Goal: Complete application form: Complete application form

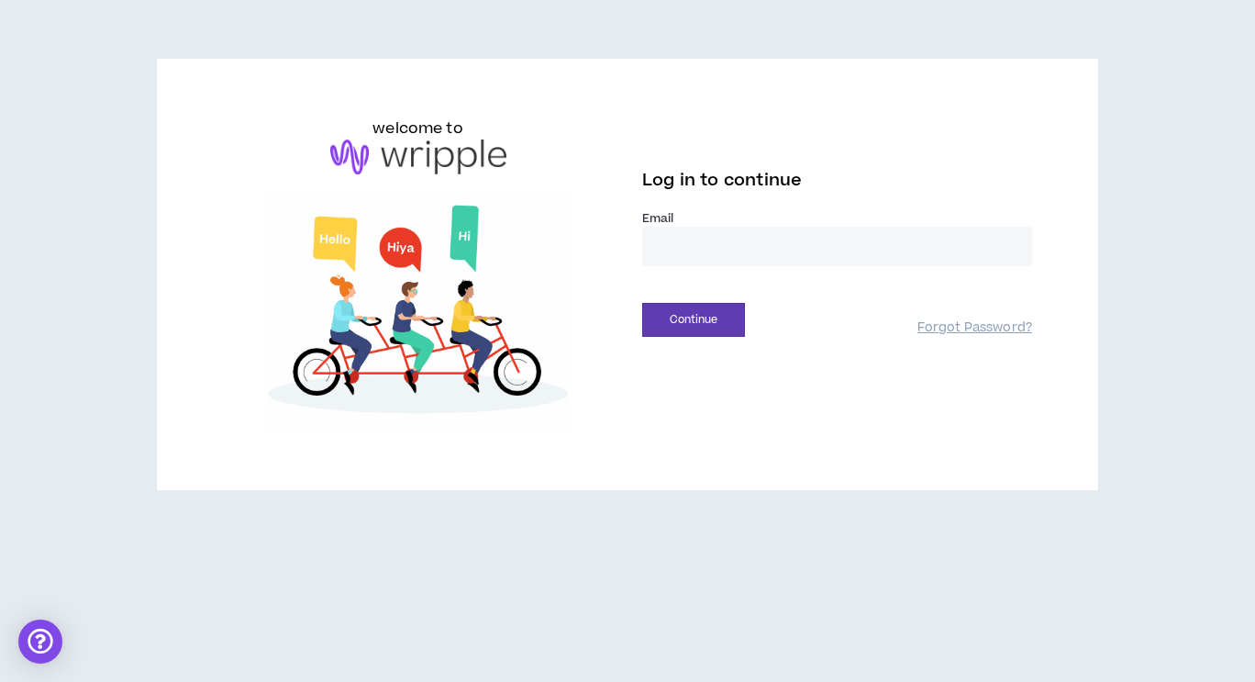
click at [799, 232] on input "email" at bounding box center [837, 246] width 390 height 39
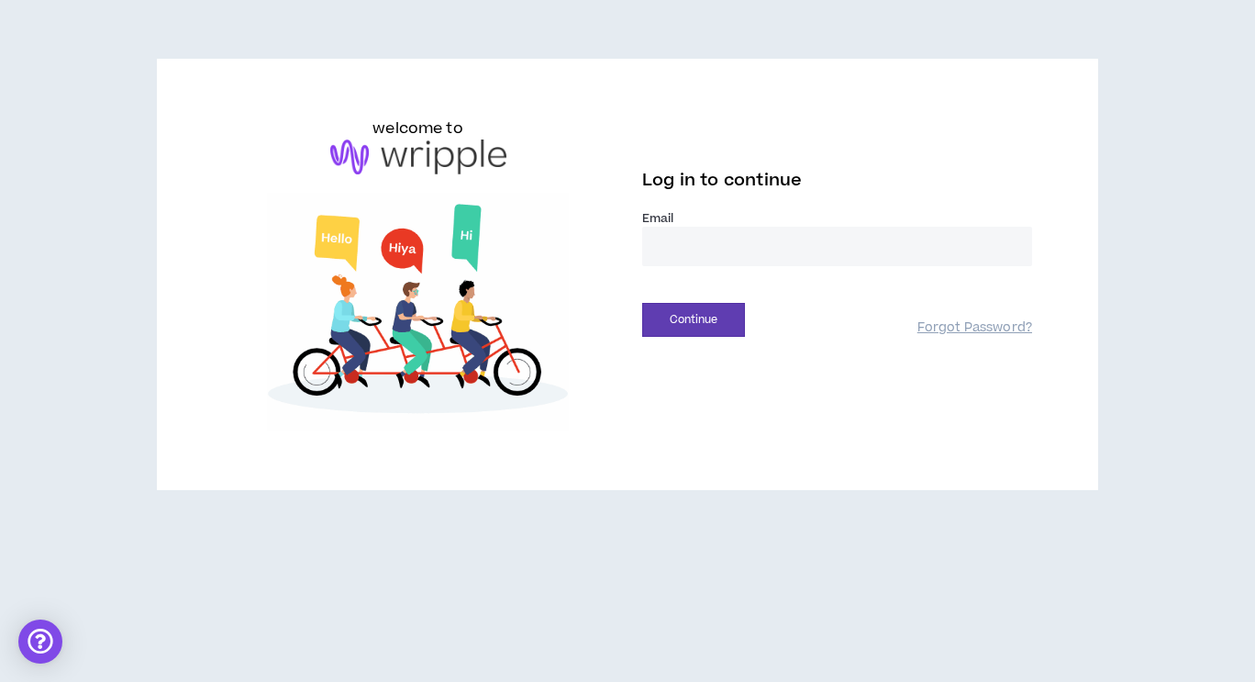
type input "**********"
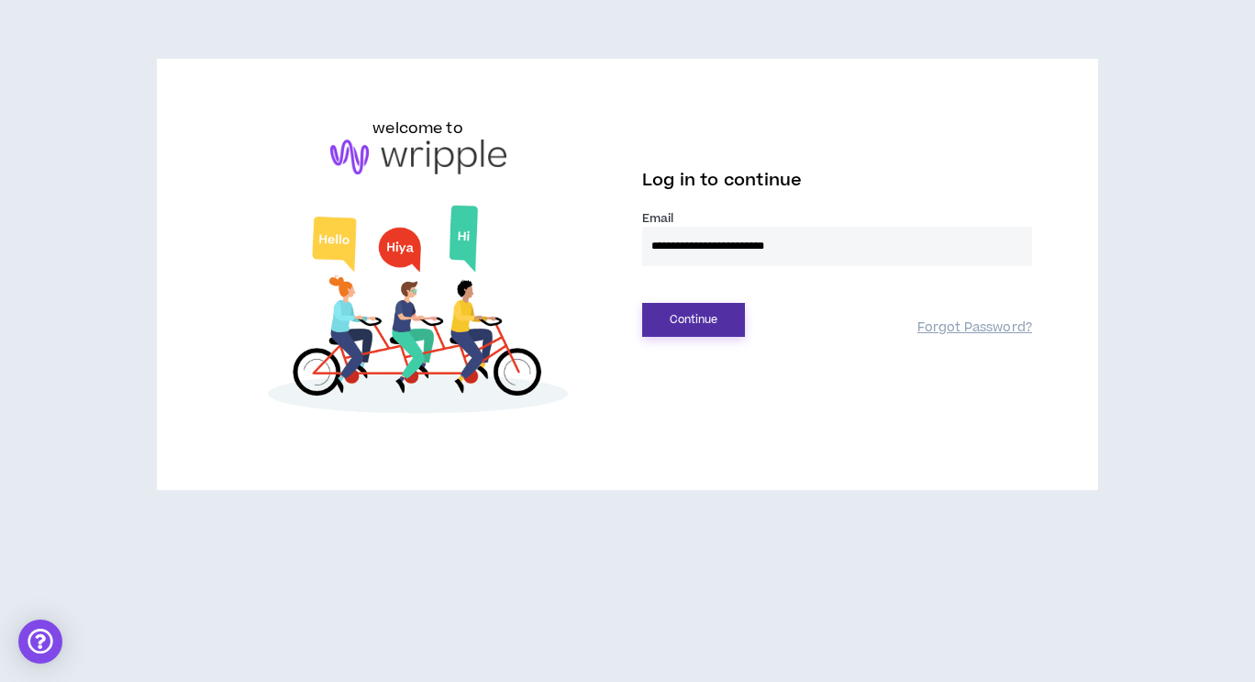
click at [724, 322] on button "Continue" at bounding box center [693, 320] width 103 height 34
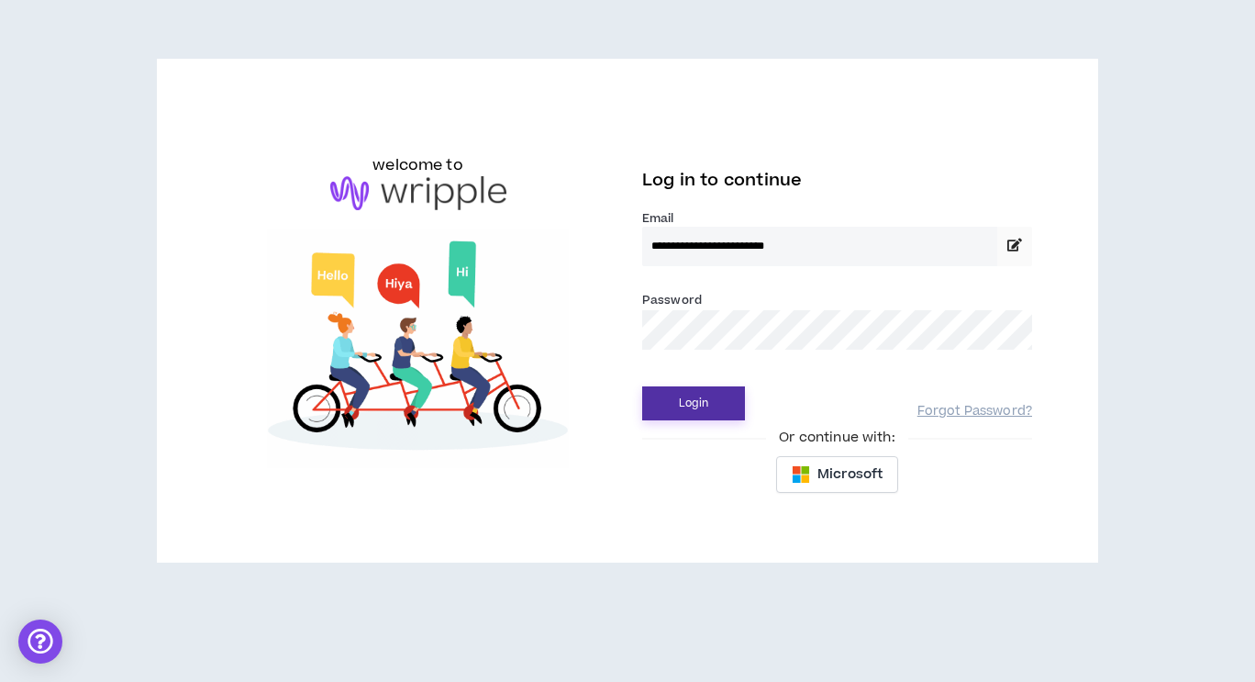
click at [723, 410] on button "Login" at bounding box center [693, 403] width 103 height 34
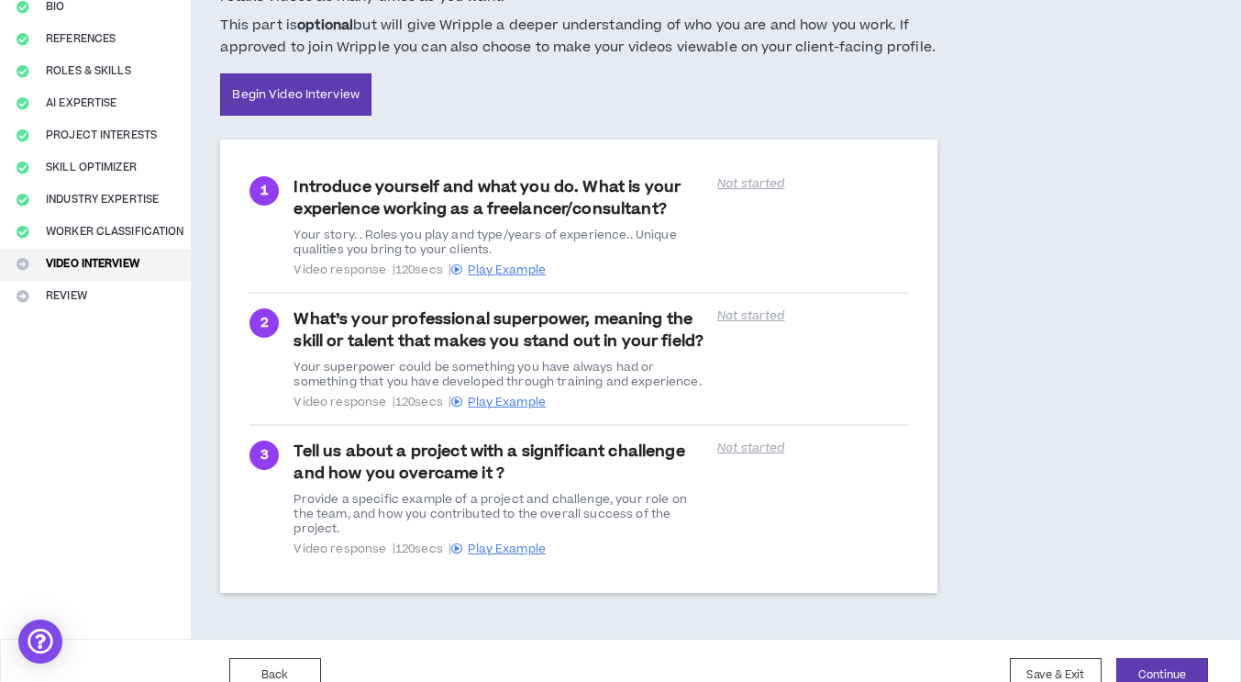
scroll to position [214, 0]
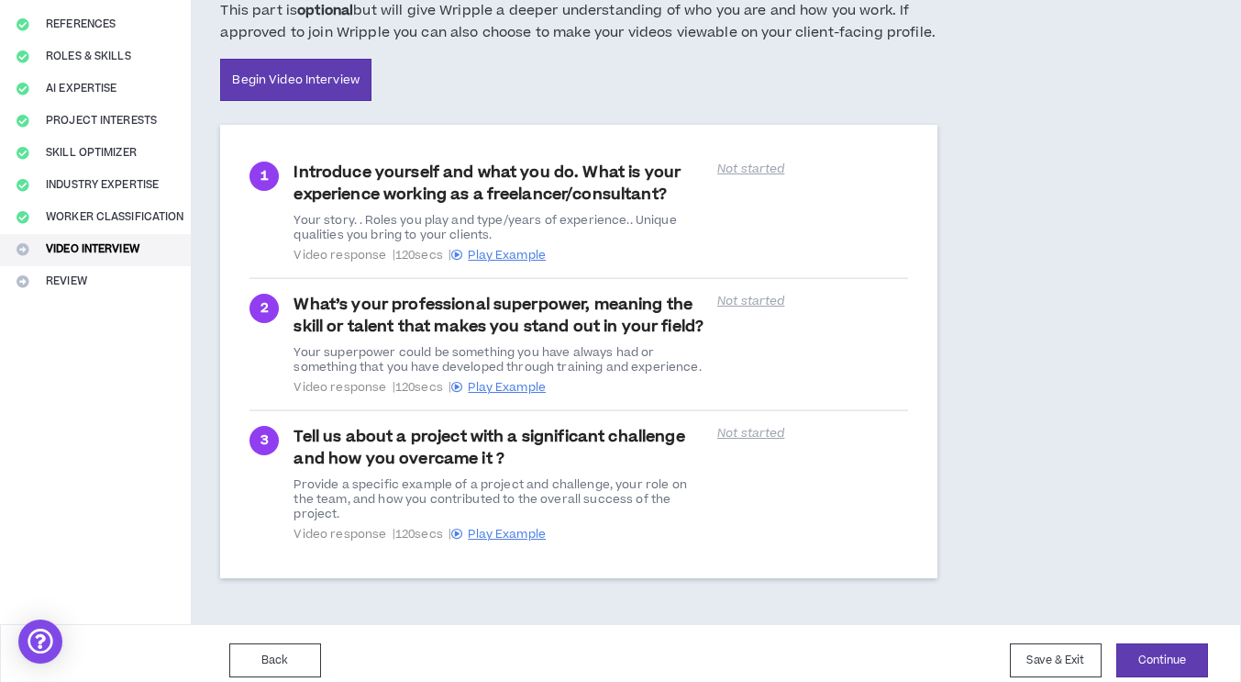
click at [523, 246] on div "Introduce yourself and what you do. What is your experience working as a freela…" at bounding box center [500, 211] width 413 height 101
click at [518, 252] on span "Play Example" at bounding box center [507, 255] width 78 height 17
click at [501, 391] on span "Play Example" at bounding box center [507, 387] width 78 height 17
click at [516, 527] on span "Play Example" at bounding box center [507, 535] width 78 height 17
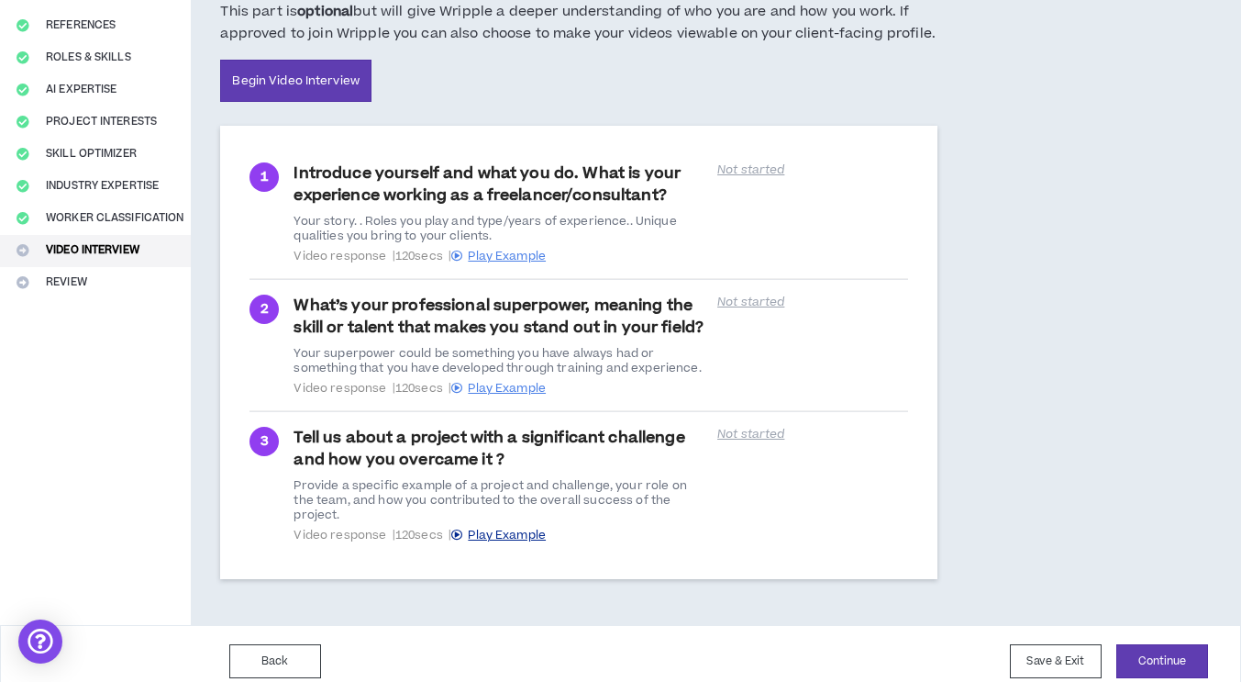
scroll to position [214, 0]
click at [977, 351] on div "Video Interview Video interview is optional and not required. Last step! Please…" at bounding box center [656, 246] width 931 height 755
click at [7, 277] on div "Complete Your Application Basic Information Bio References Roles & Skills AI Ex…" at bounding box center [95, 246] width 191 height 755
click at [7, 284] on div "Complete Your Application Basic Information Bio References Roles & Skills AI Ex…" at bounding box center [95, 246] width 191 height 755
click at [8, 220] on button "Worker Classification" at bounding box center [95, 218] width 191 height 32
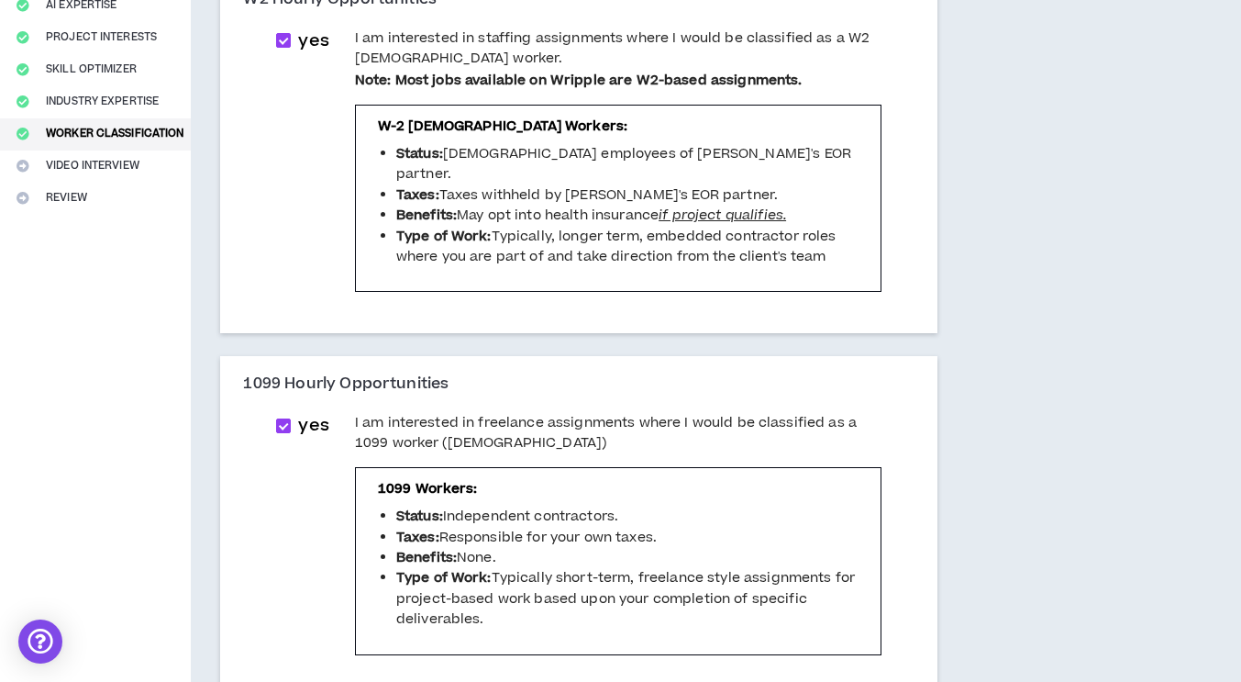
scroll to position [296, 0]
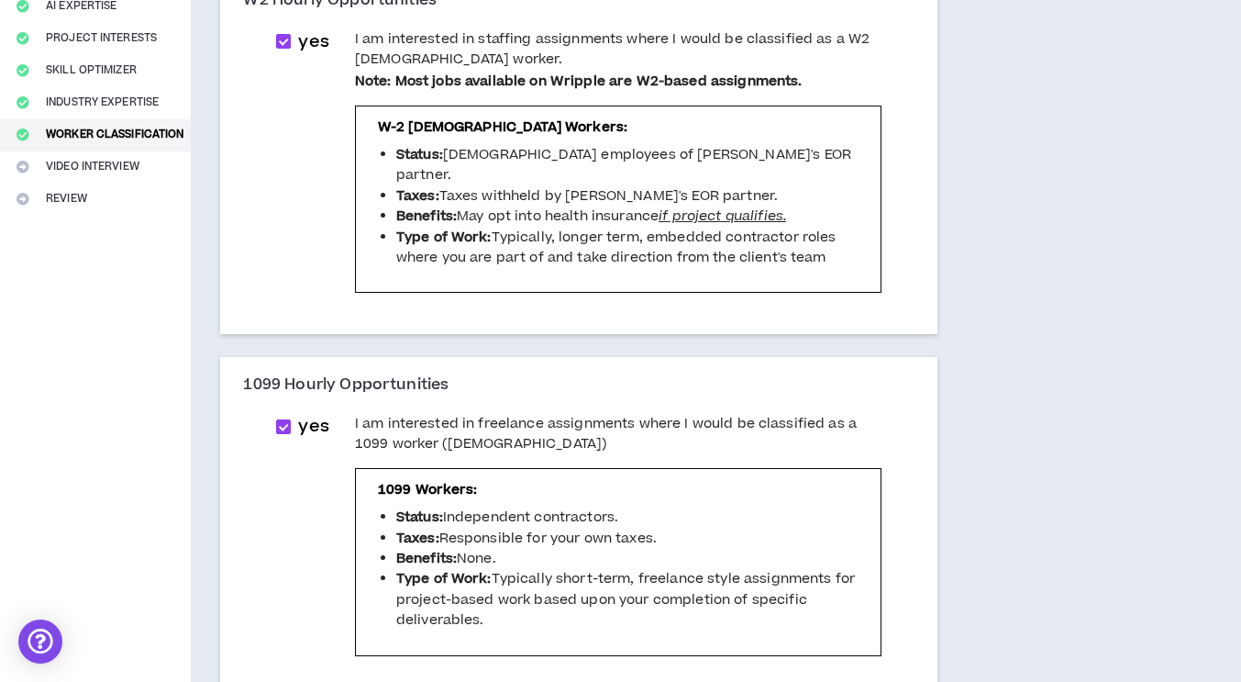
click at [136, 178] on div "Complete Your Application Basic Information Bio References Roles & Skills AI Ex…" at bounding box center [95, 572] width 191 height 1573
click at [106, 174] on div "Complete Your Application Basic Information Bio References Roles & Skills AI Ex…" at bounding box center [95, 572] width 191 height 1573
click at [93, 182] on div "Complete Your Application Basic Information Bio References Roles & Skills AI Ex…" at bounding box center [95, 572] width 191 height 1573
click at [99, 164] on div "Complete Your Application Basic Information Bio References Roles & Skills AI Ex…" at bounding box center [95, 572] width 191 height 1573
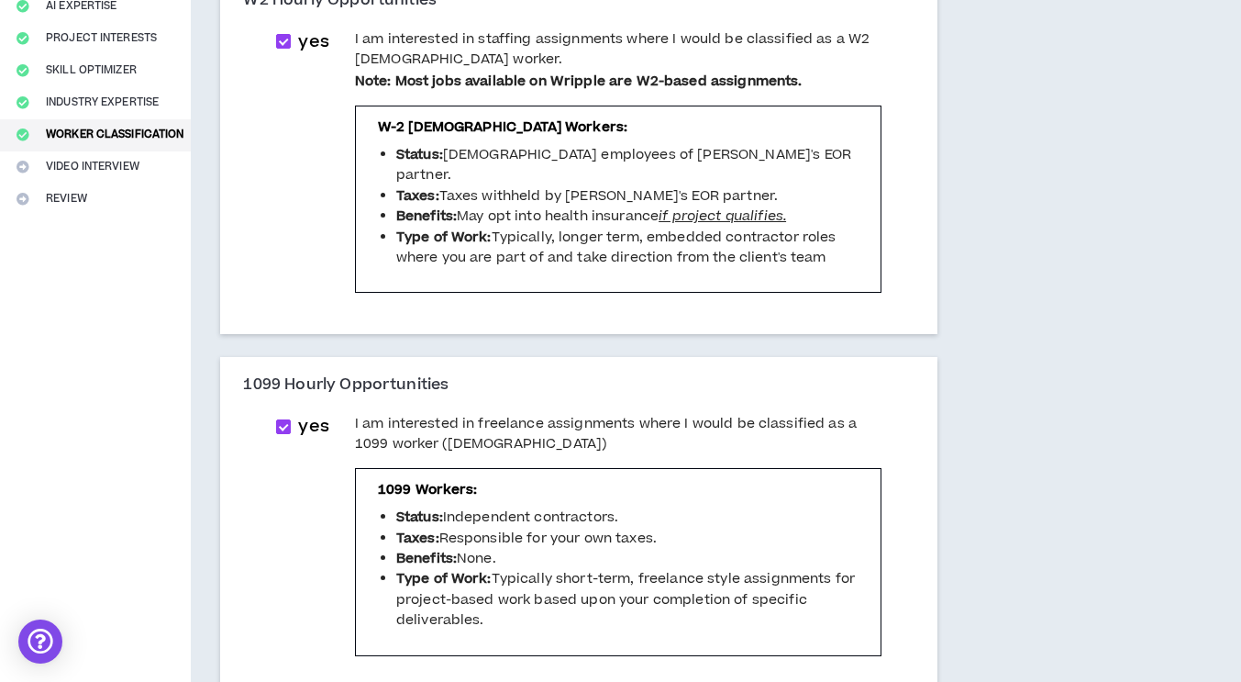
click at [99, 164] on div "Complete Your Application Basic Information Bio References Roles & Skills AI Ex…" at bounding box center [95, 572] width 191 height 1573
drag, startPoint x: 99, startPoint y: 164, endPoint x: 1186, endPoint y: 528, distance: 1146.4
click at [1186, 528] on div "Complete Your Application Basic Information Bio References Roles & Skills AI Ex…" at bounding box center [620, 572] width 1241 height 1573
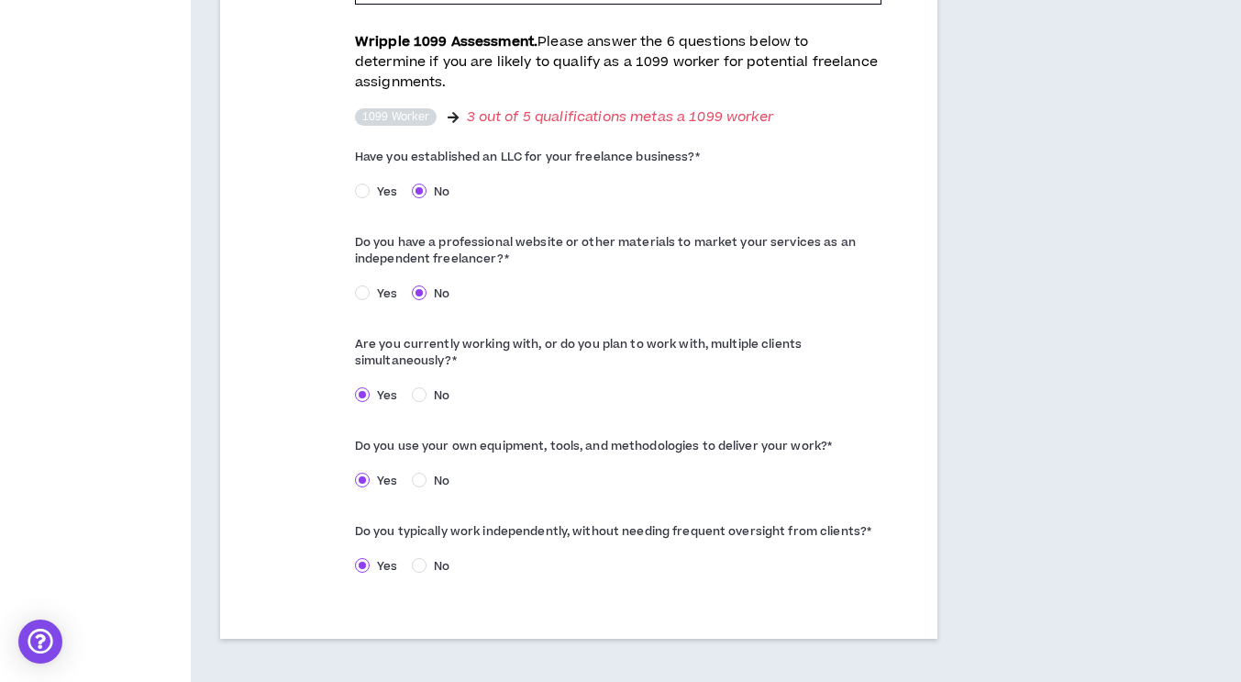
scroll to position [1059, 0]
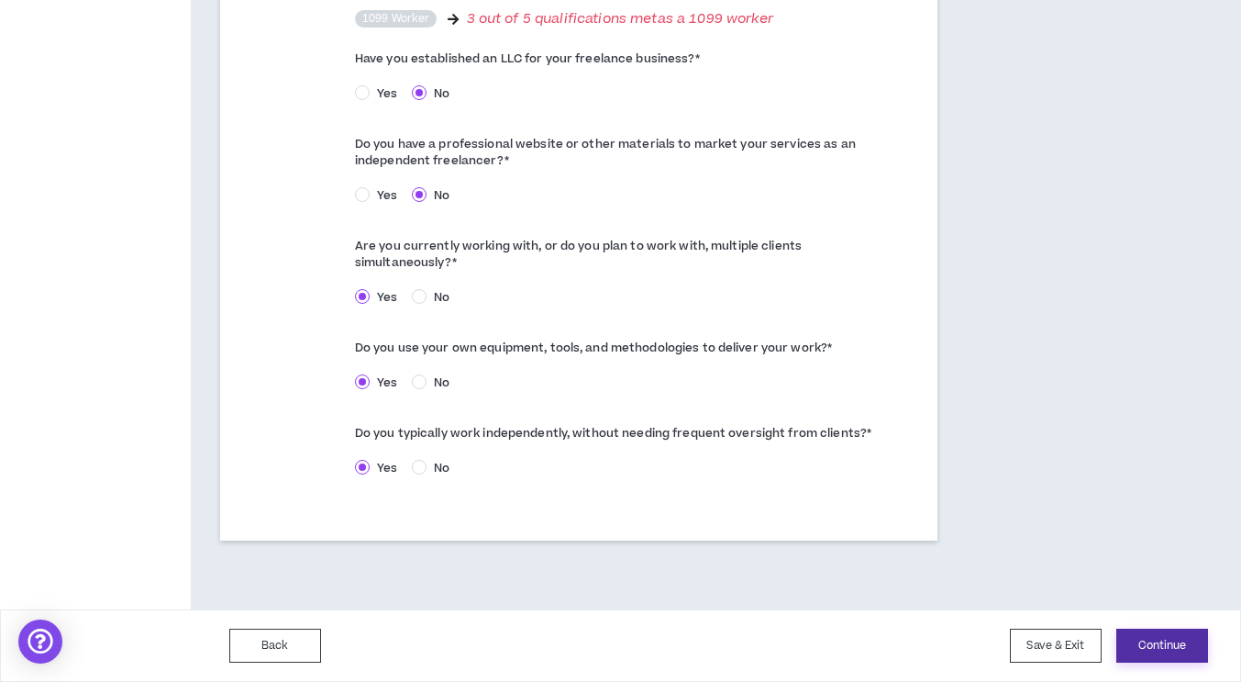
click at [1148, 632] on button "Continue" at bounding box center [1163, 646] width 92 height 34
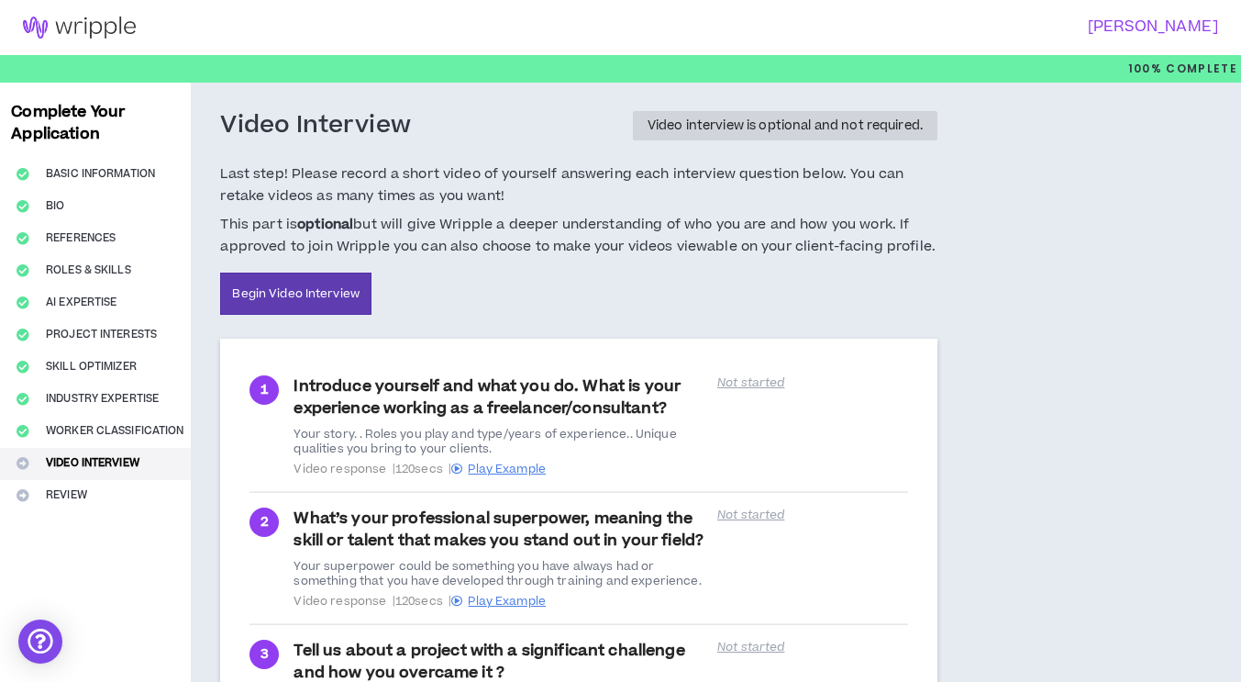
scroll to position [121, 0]
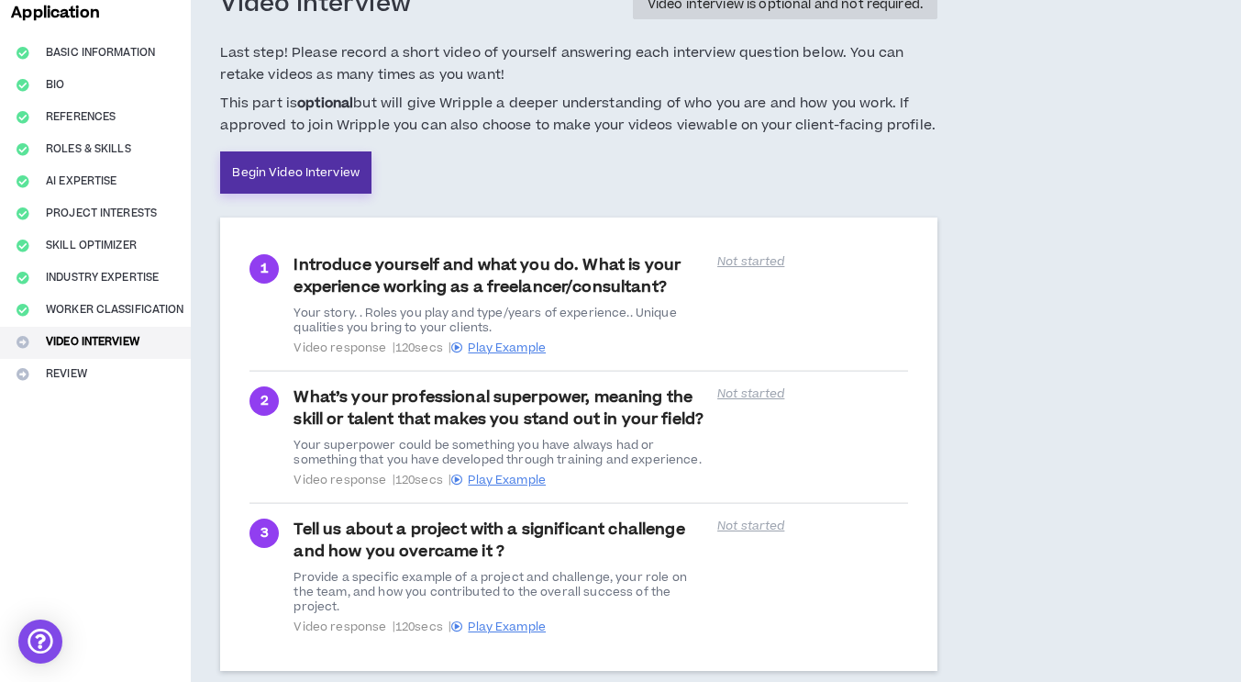
click at [328, 170] on link "Begin Video Interview" at bounding box center [295, 172] width 151 height 42
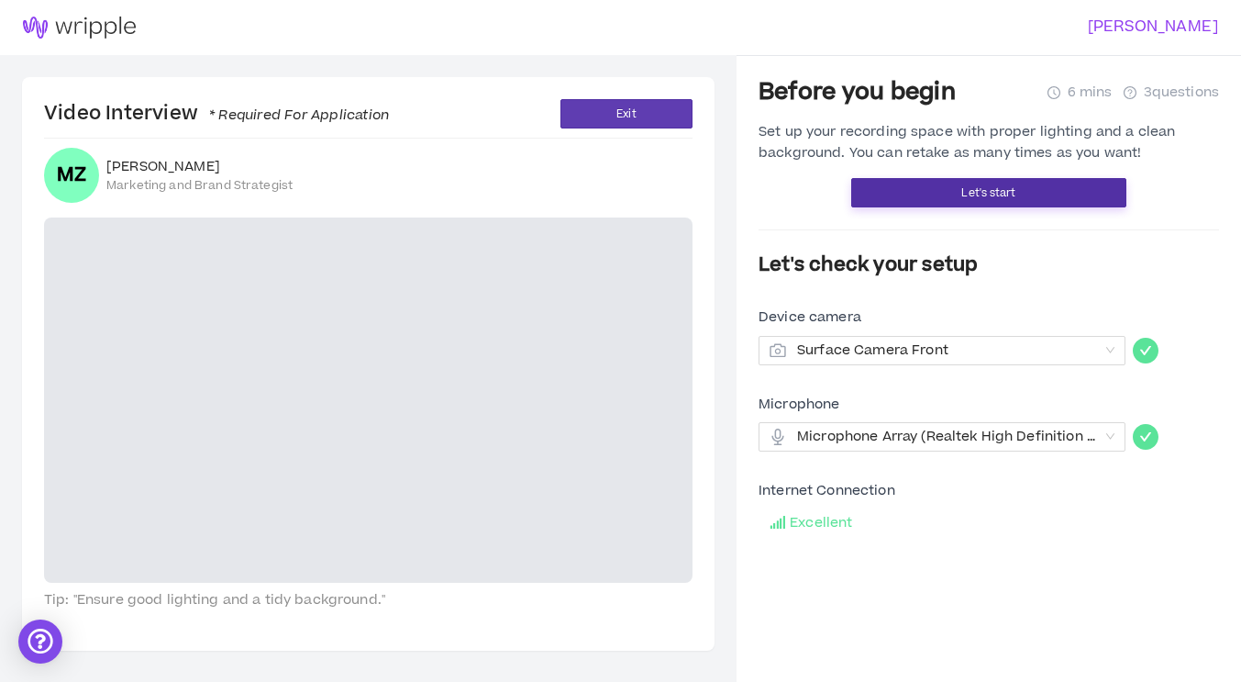
click at [1102, 196] on button "Let's start" at bounding box center [988, 192] width 275 height 29
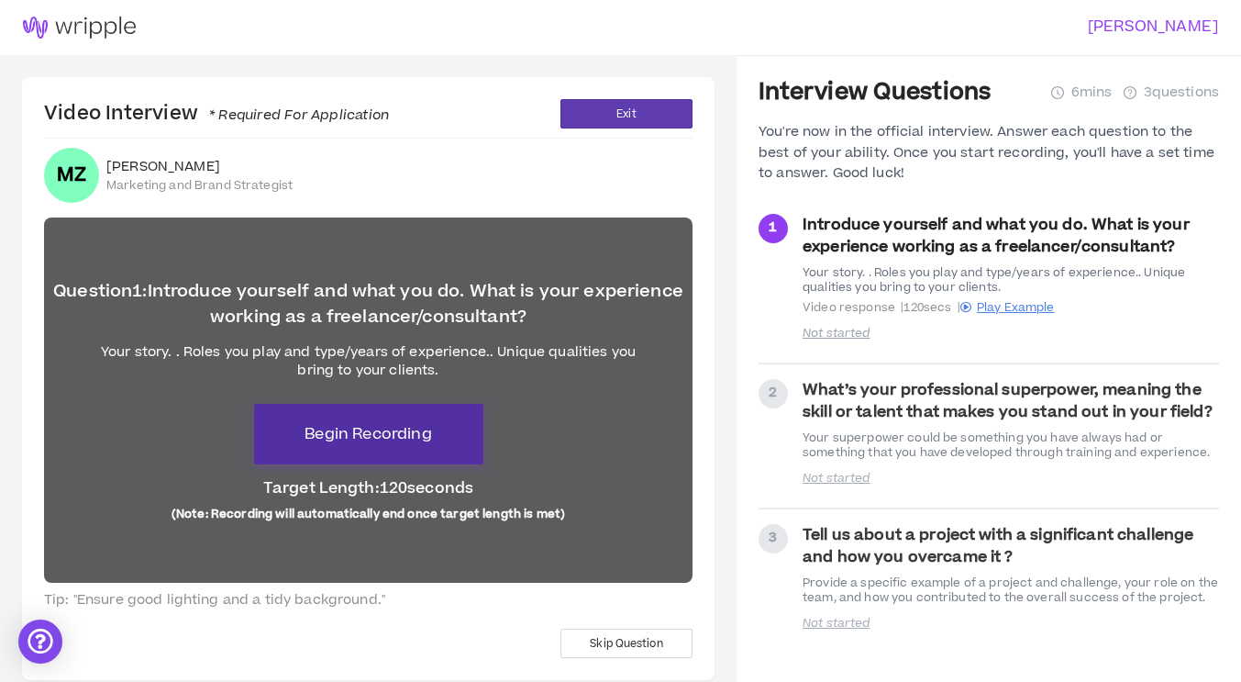
click at [299, 463] on button "Begin Recording" at bounding box center [368, 434] width 229 height 61
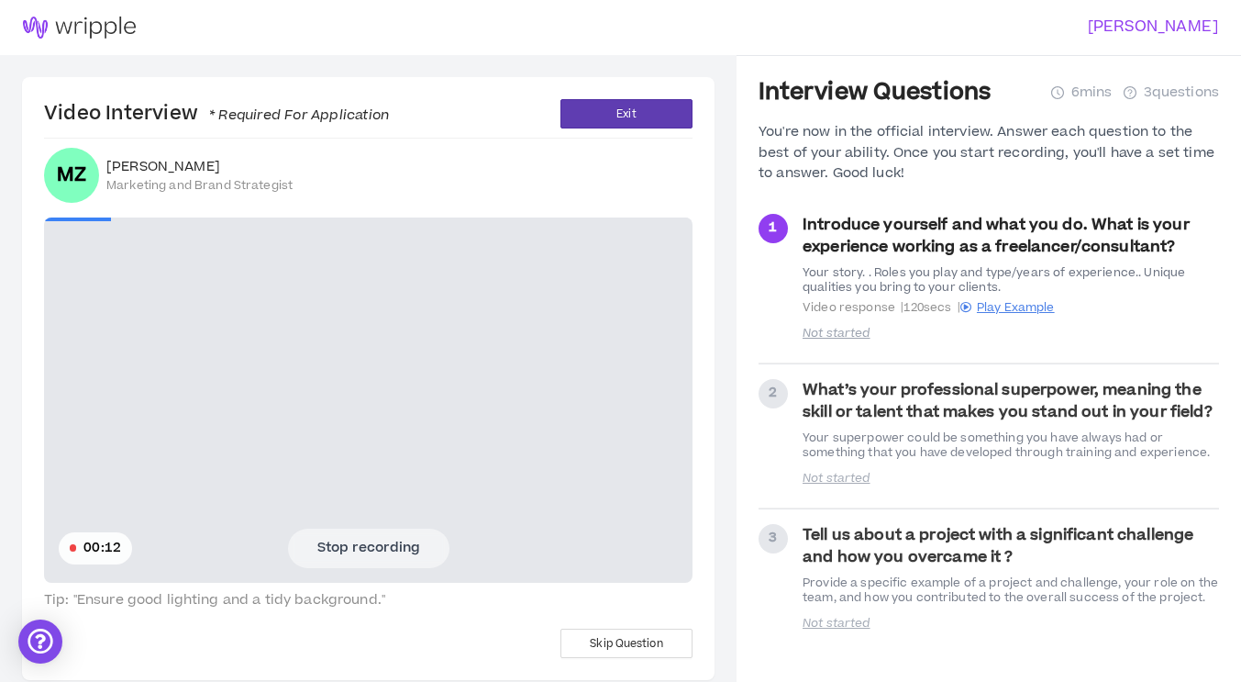
click at [375, 562] on button "Stop recording" at bounding box center [368, 547] width 161 height 39
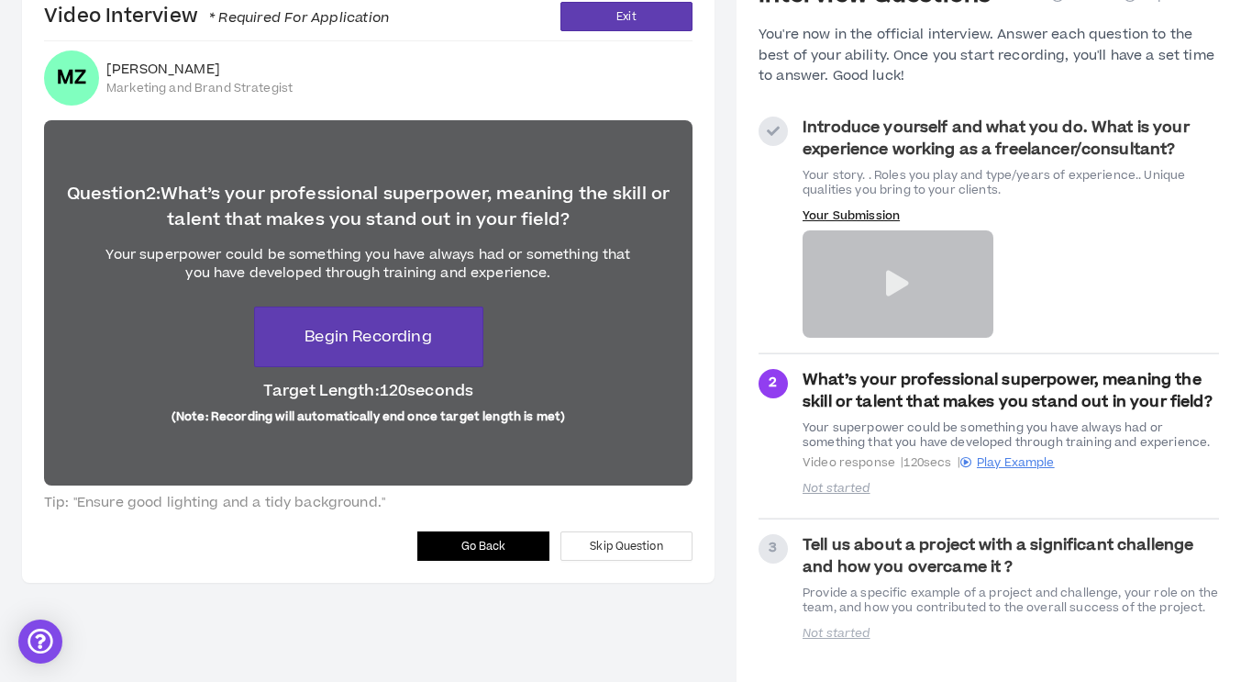
scroll to position [96, 0]
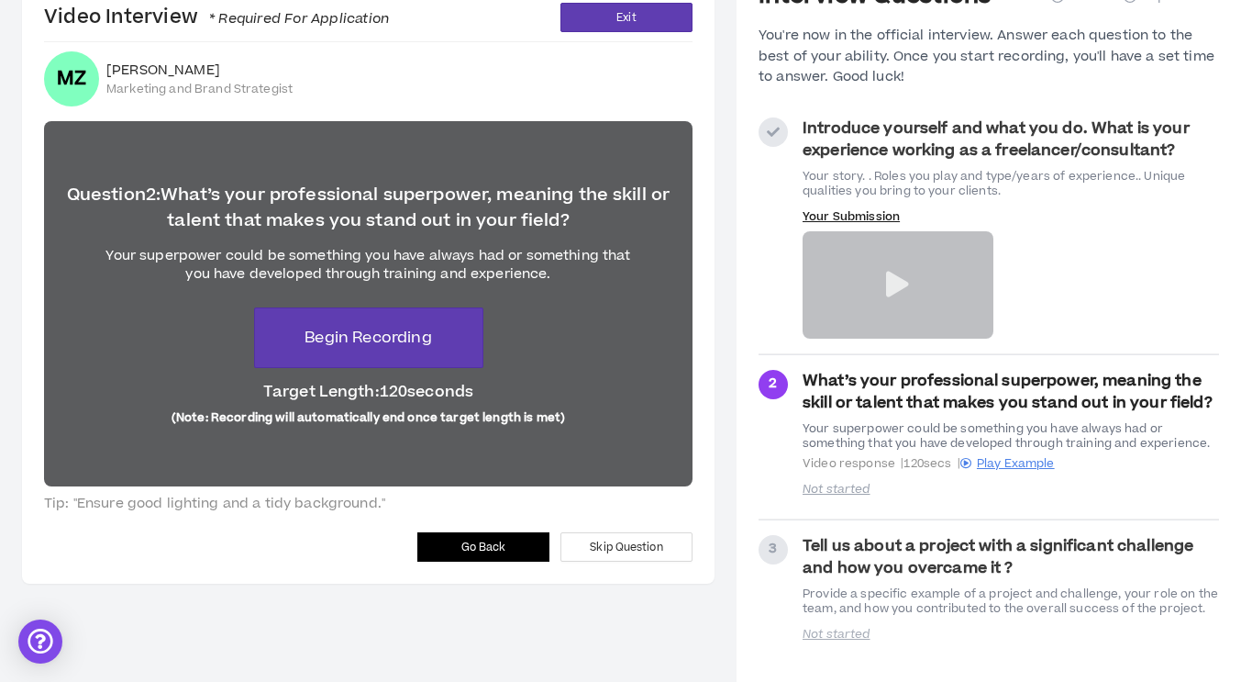
click at [500, 557] on button "Go Back" at bounding box center [483, 546] width 132 height 29
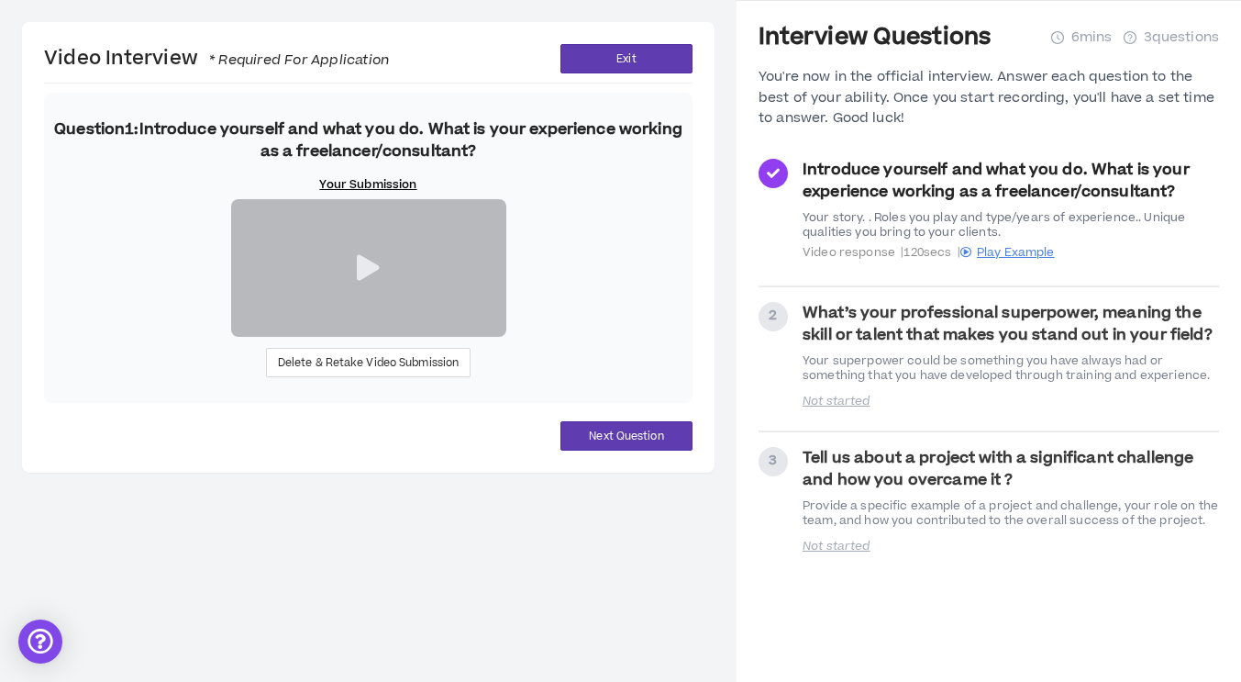
scroll to position [171, 0]
click at [426, 372] on span "Delete & Retake Video Submission" at bounding box center [369, 362] width 182 height 17
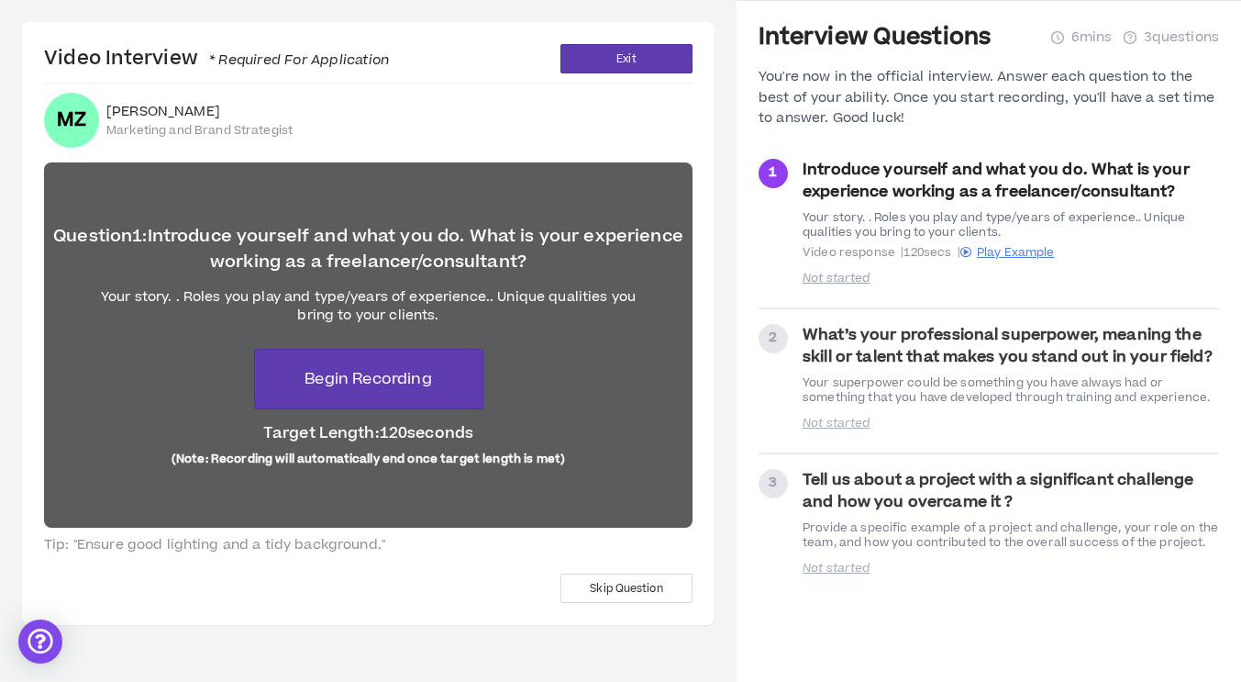
scroll to position [20, 0]
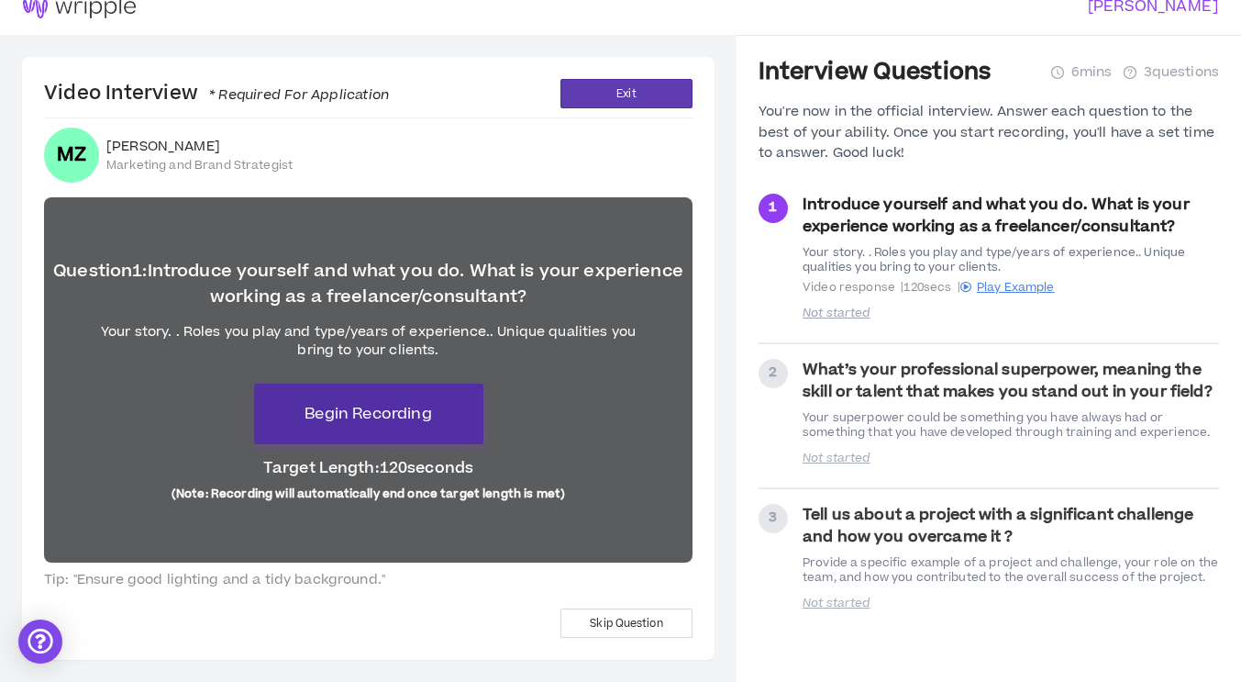
click at [351, 418] on span "Begin Recording" at bounding box center [368, 414] width 127 height 22
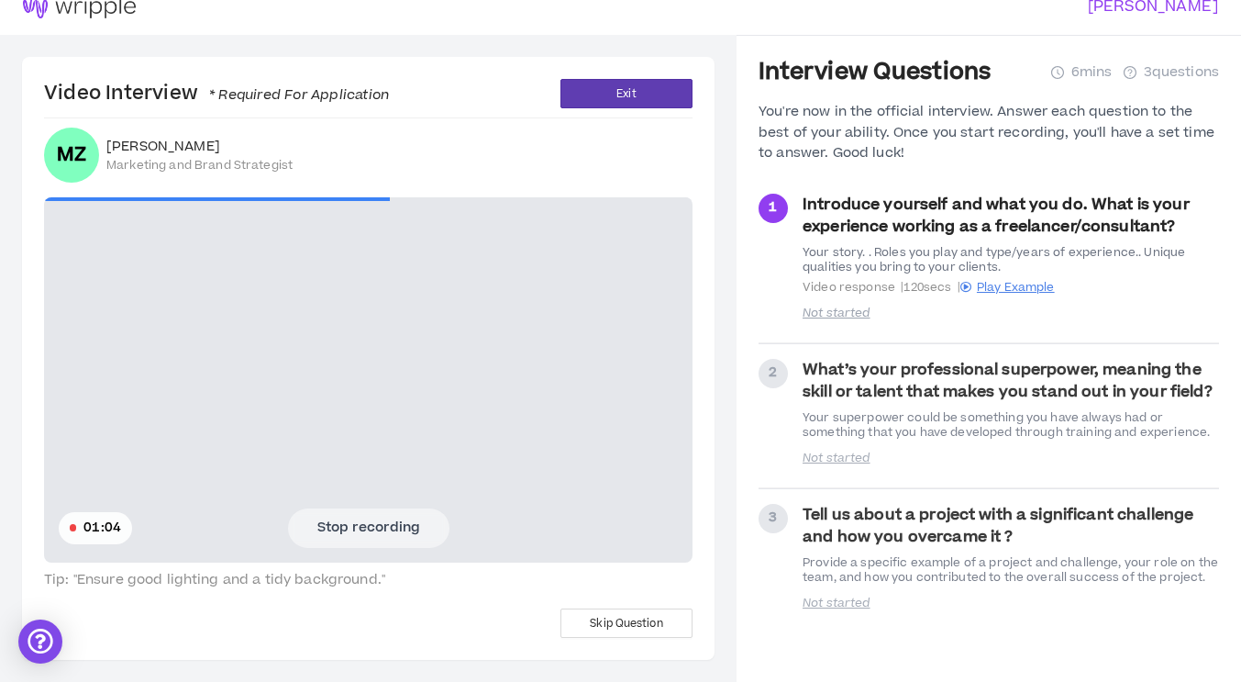
click at [330, 526] on button "Stop recording" at bounding box center [368, 527] width 161 height 39
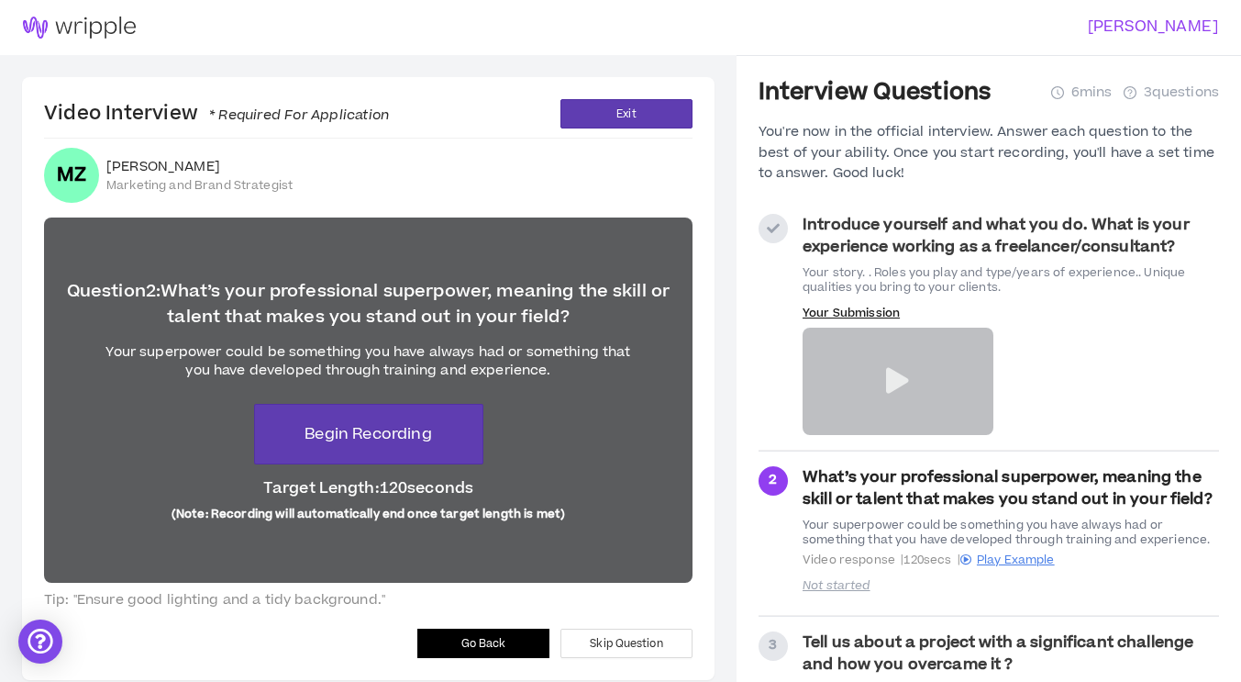
click at [517, 629] on button "Go Back" at bounding box center [483, 643] width 132 height 29
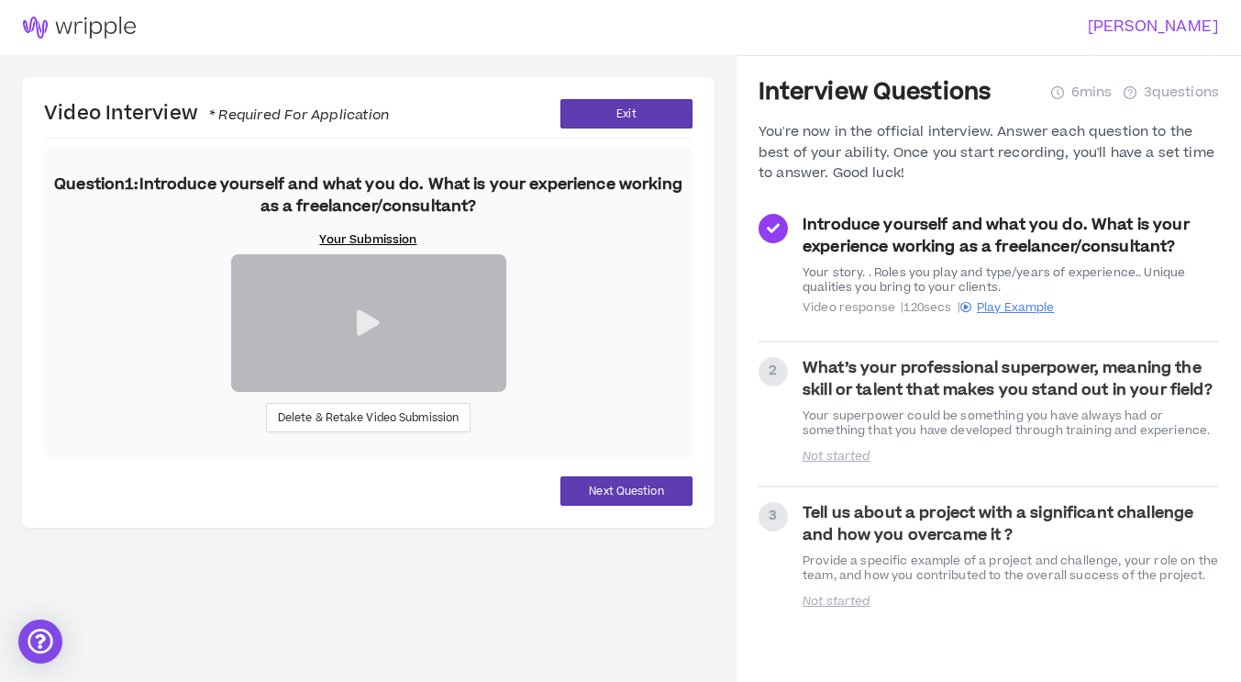
scroll to position [171, 0]
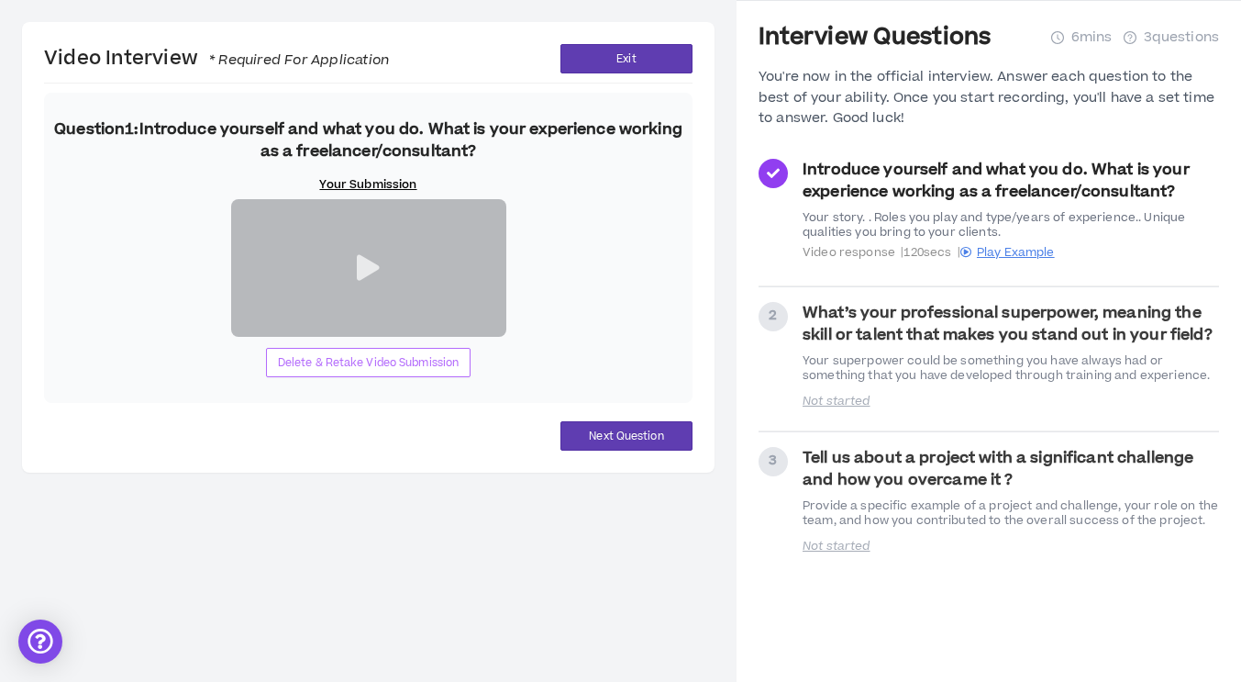
click at [407, 372] on span "Delete & Retake Video Submission" at bounding box center [369, 362] width 182 height 17
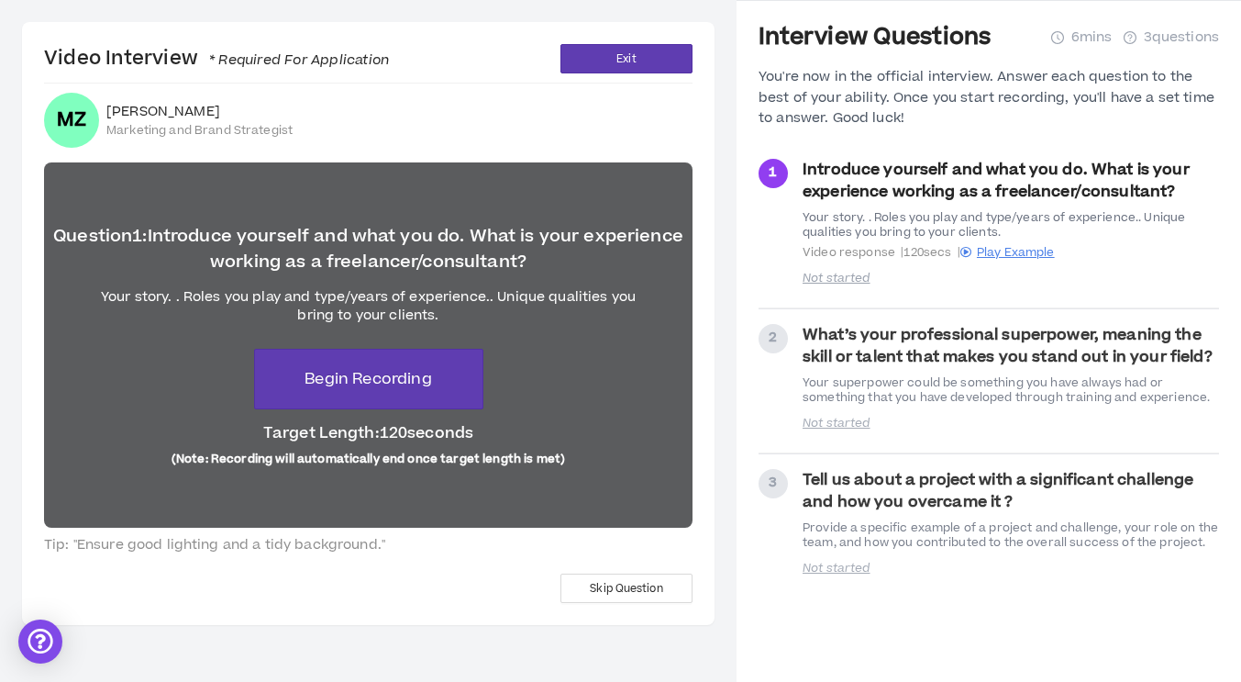
scroll to position [20, 0]
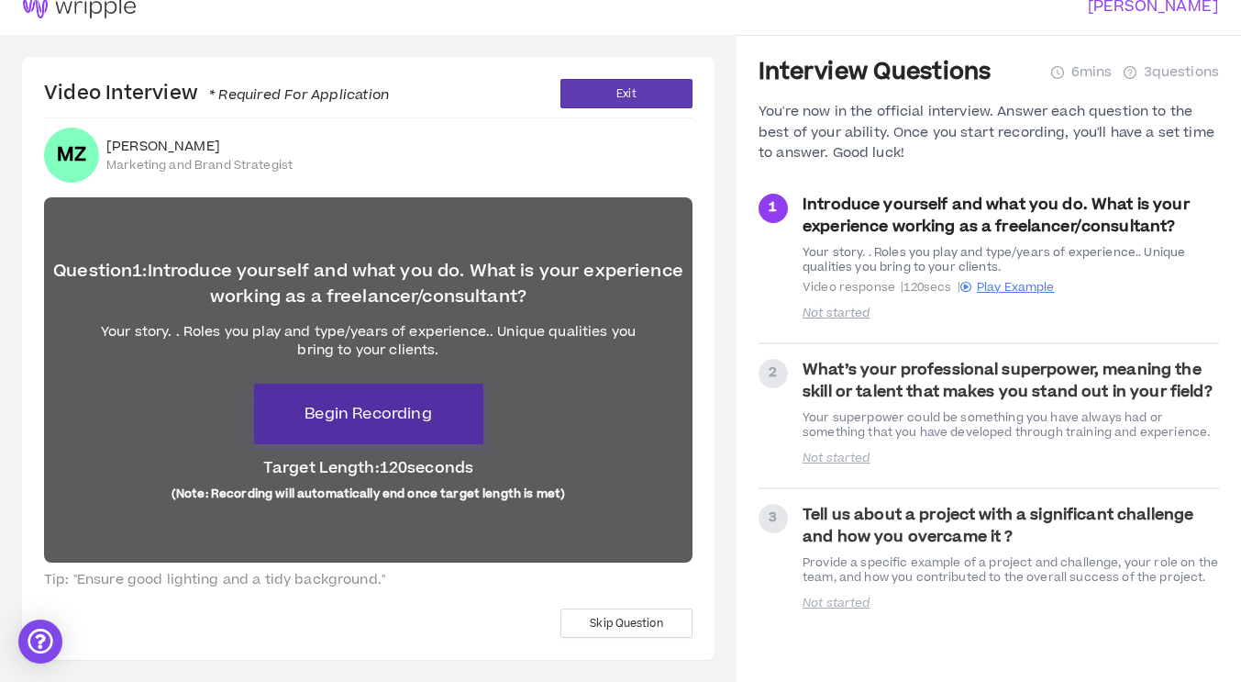
click at [349, 424] on span "Begin Recording" at bounding box center [368, 414] width 127 height 22
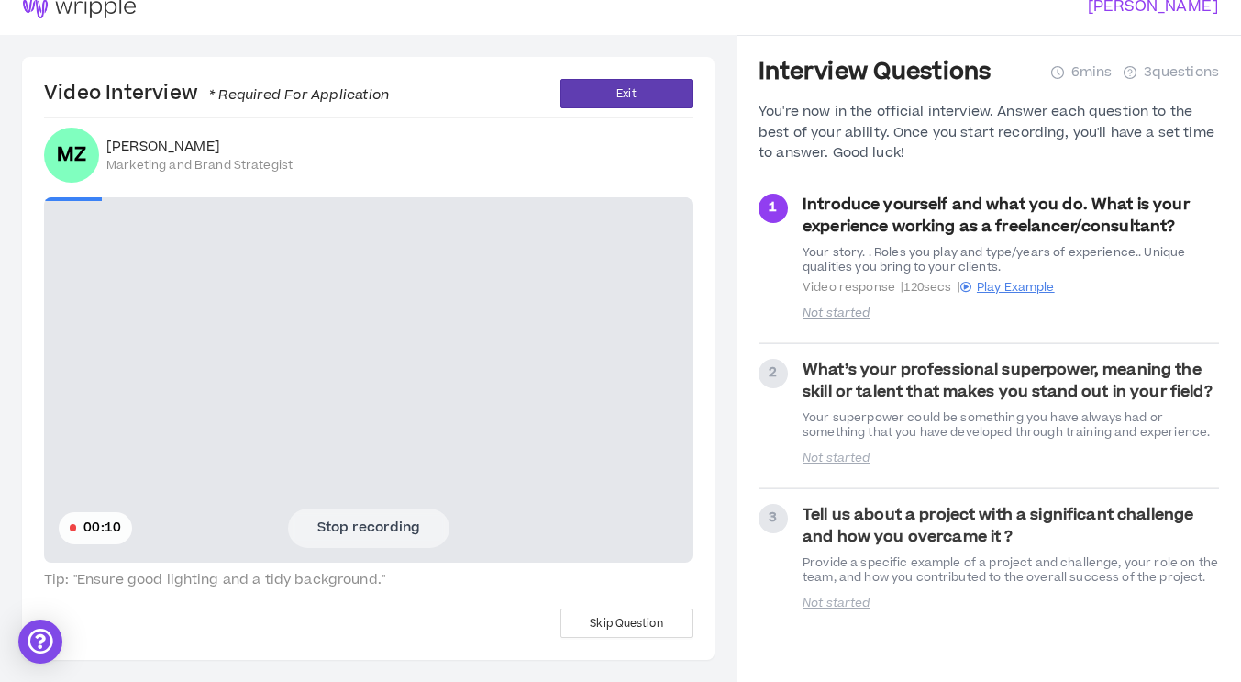
click at [384, 537] on button "Stop recording" at bounding box center [368, 527] width 161 height 39
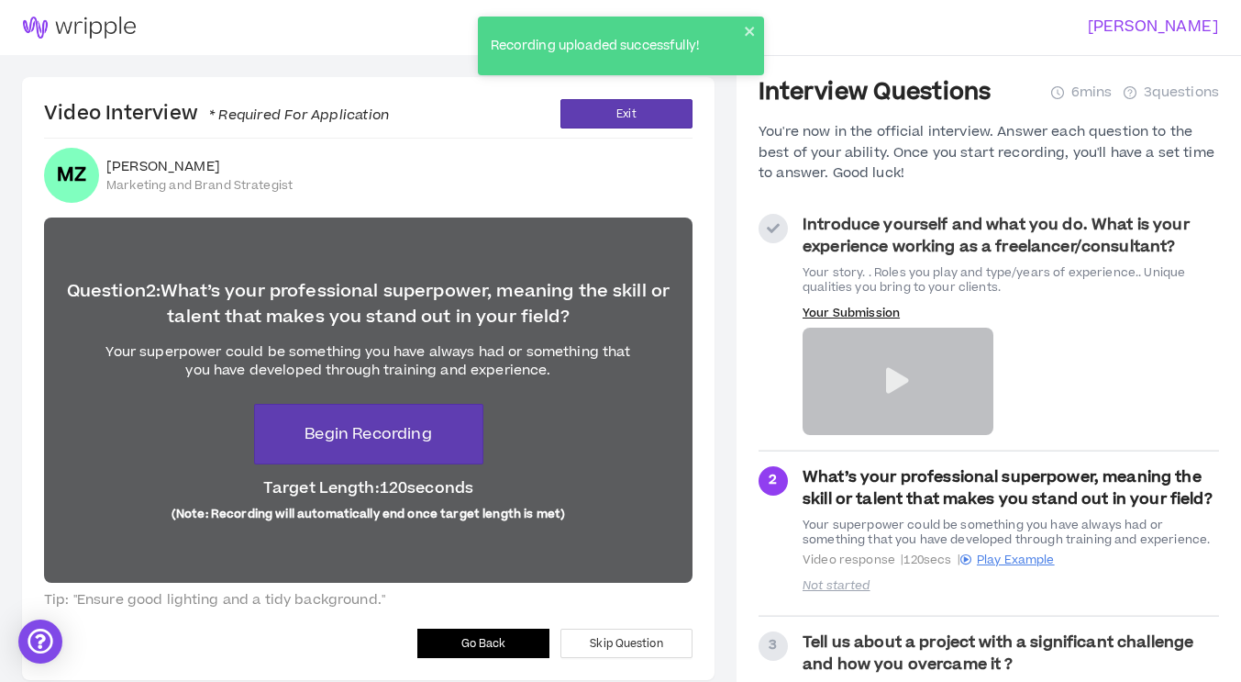
click at [481, 633] on button "Go Back" at bounding box center [483, 643] width 132 height 29
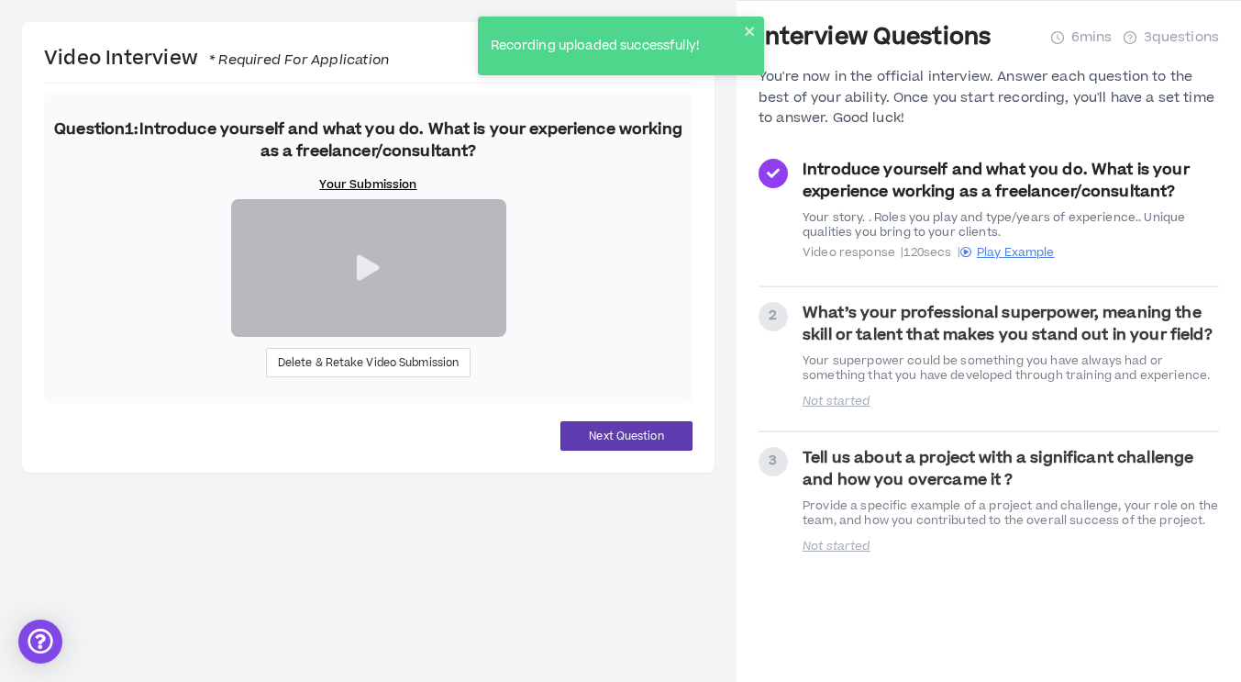
scroll to position [165, 0]
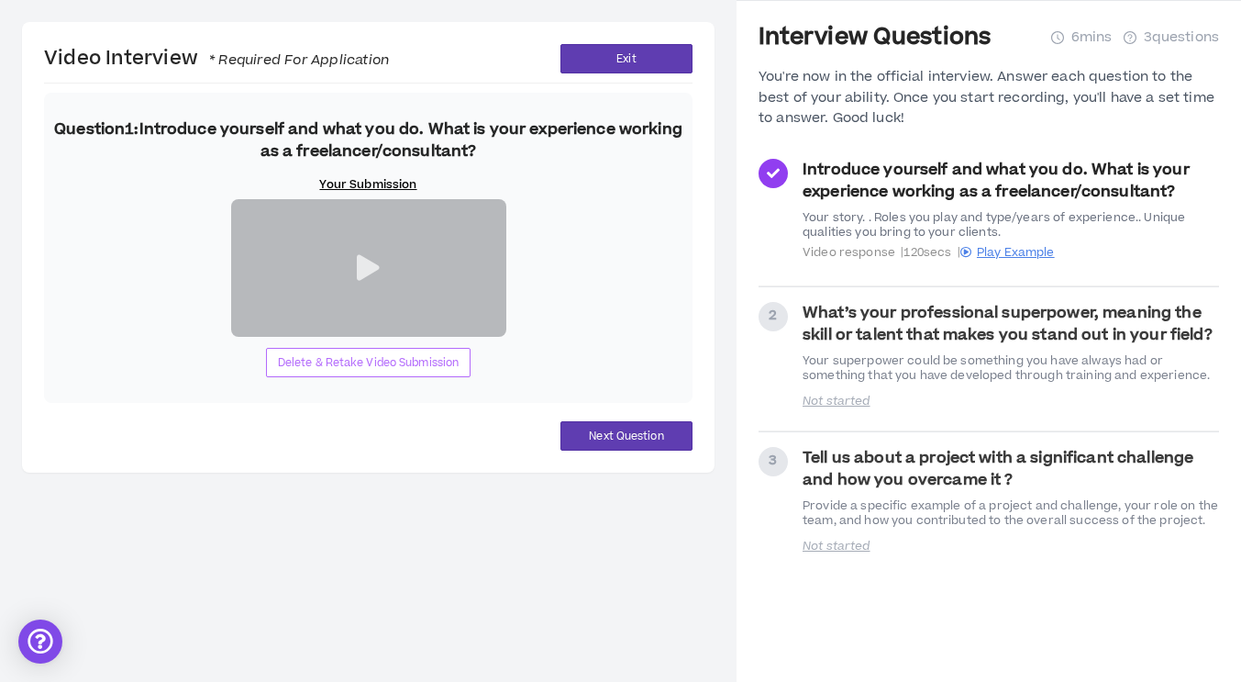
click at [386, 372] on span "Delete & Retake Video Submission" at bounding box center [369, 362] width 182 height 17
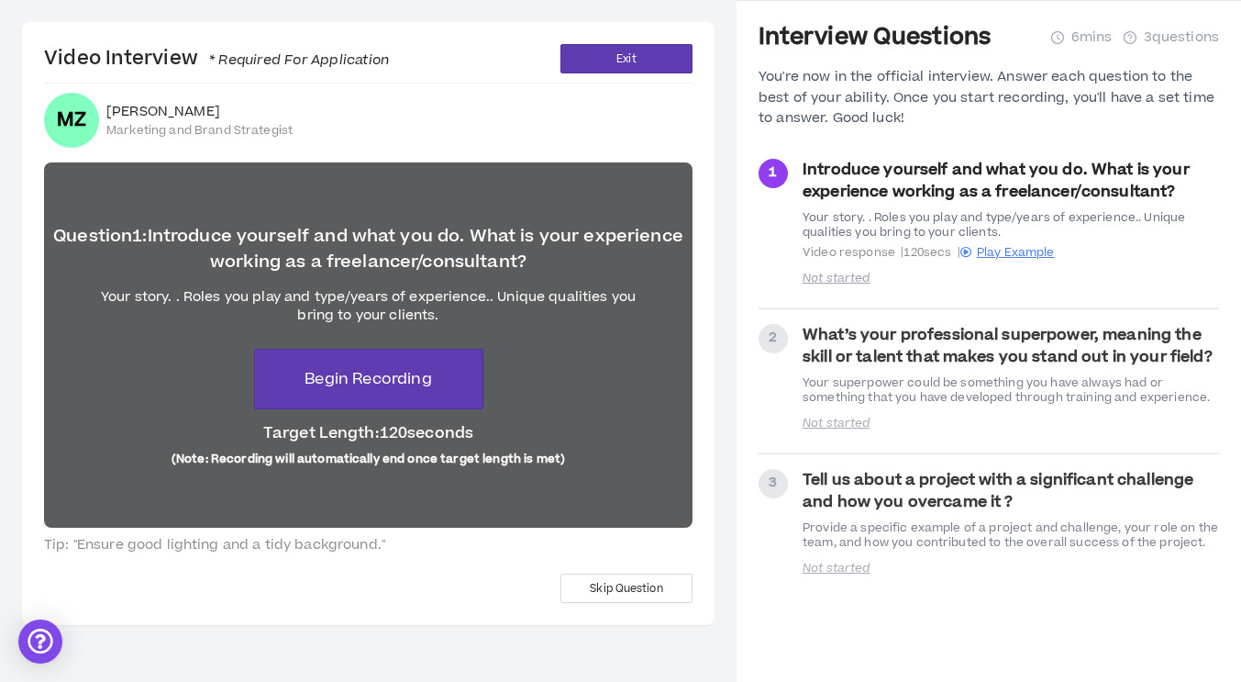
scroll to position [15, 0]
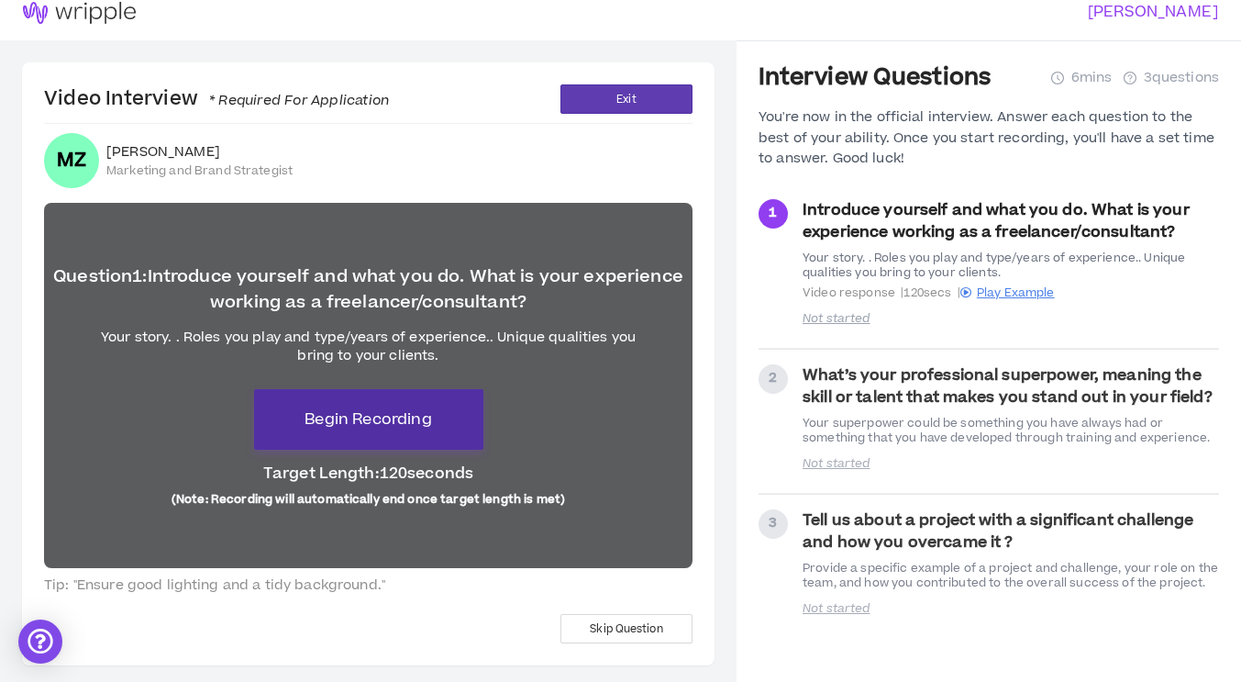
click at [399, 442] on button "Begin Recording" at bounding box center [368, 419] width 229 height 61
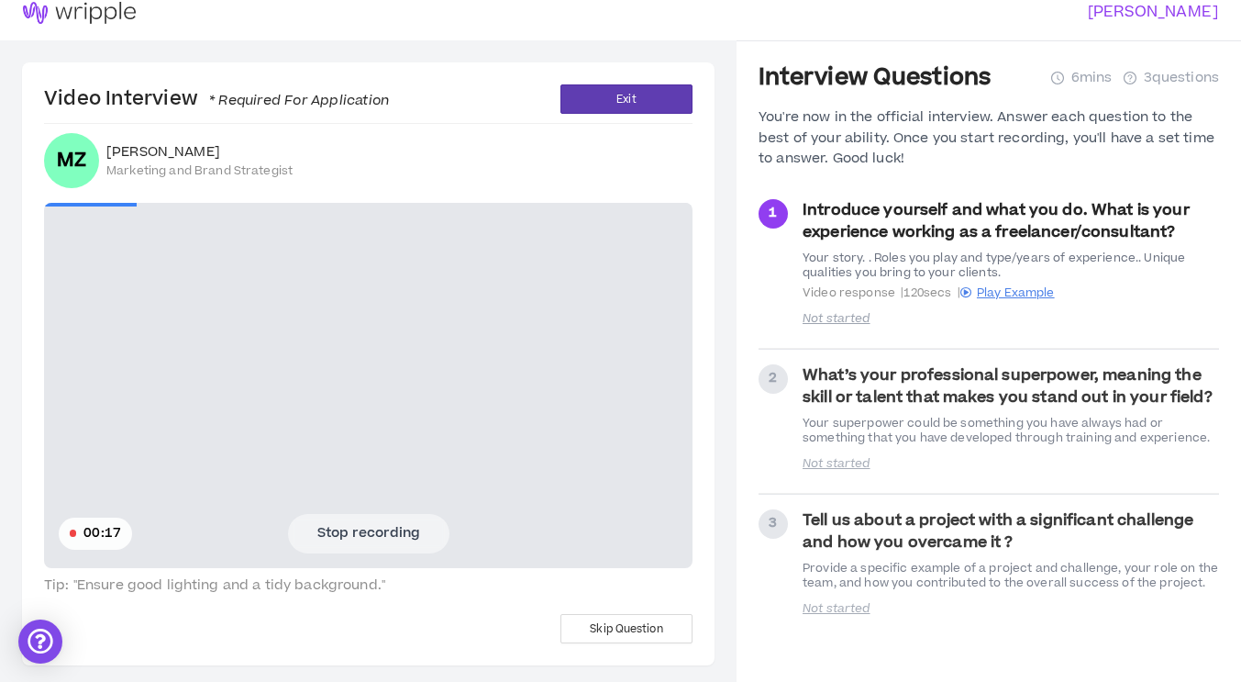
click at [401, 528] on button "Stop recording" at bounding box center [368, 533] width 161 height 39
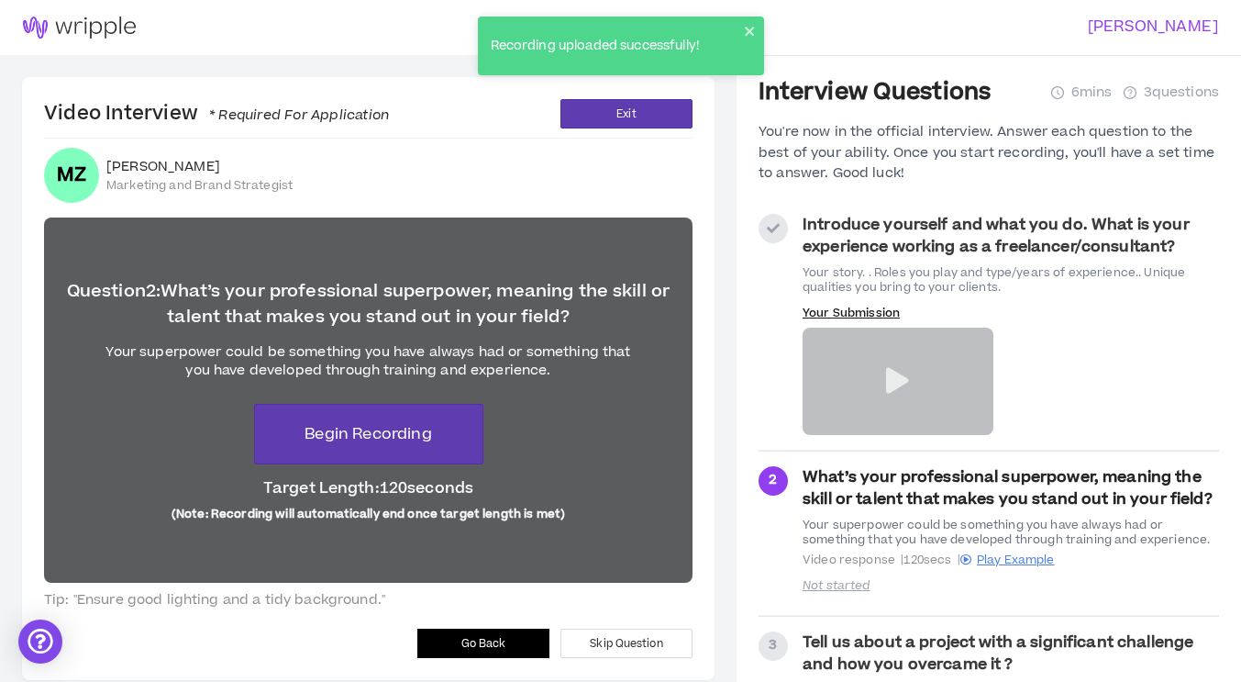
click at [451, 635] on button "Go Back" at bounding box center [483, 643] width 132 height 29
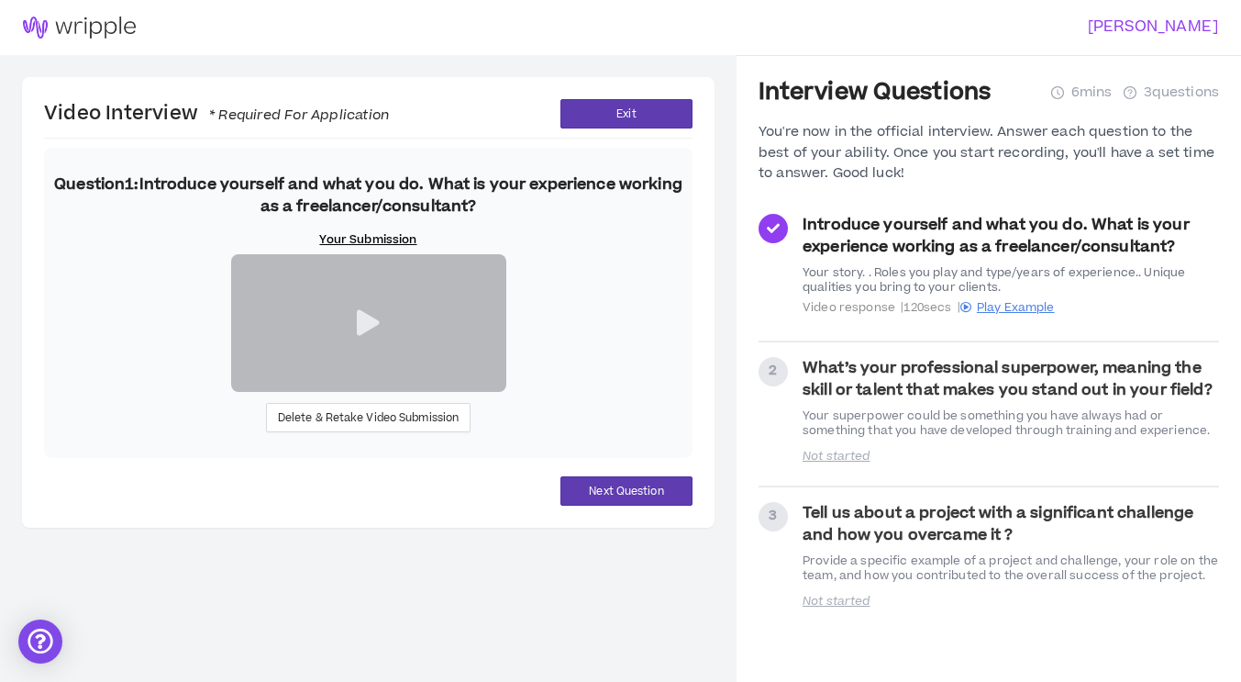
scroll to position [171, 0]
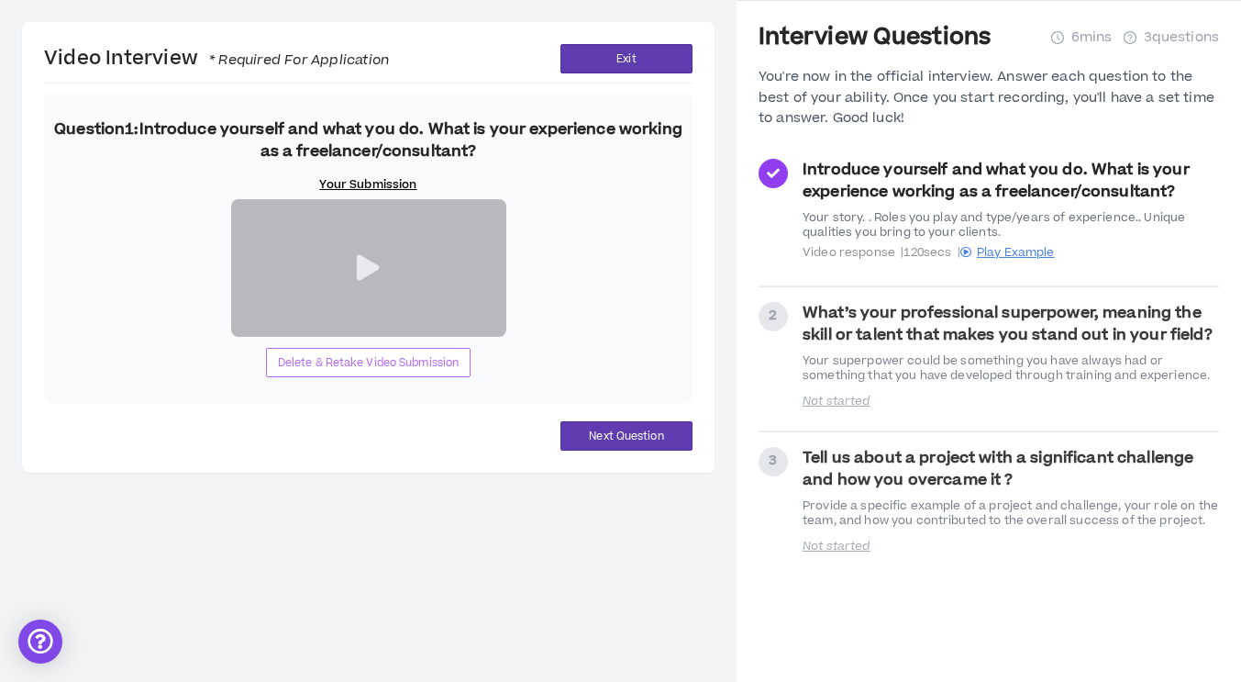
click at [390, 372] on span "Delete & Retake Video Submission" at bounding box center [369, 362] width 182 height 17
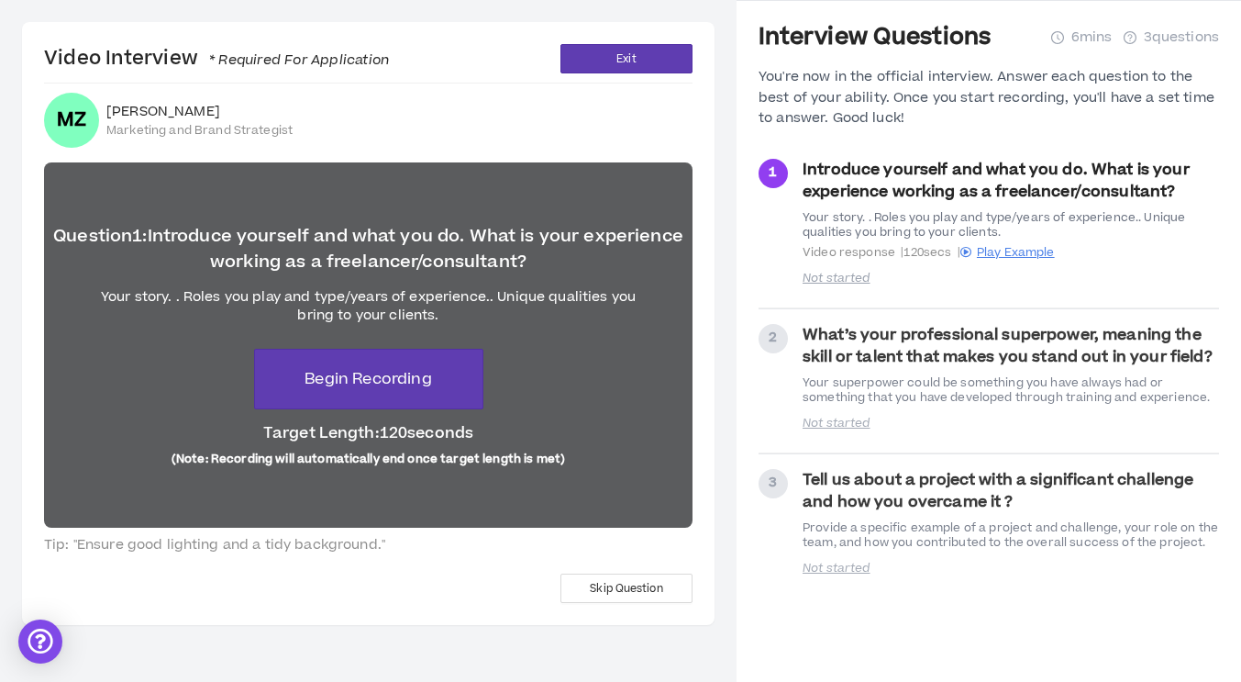
scroll to position [20, 0]
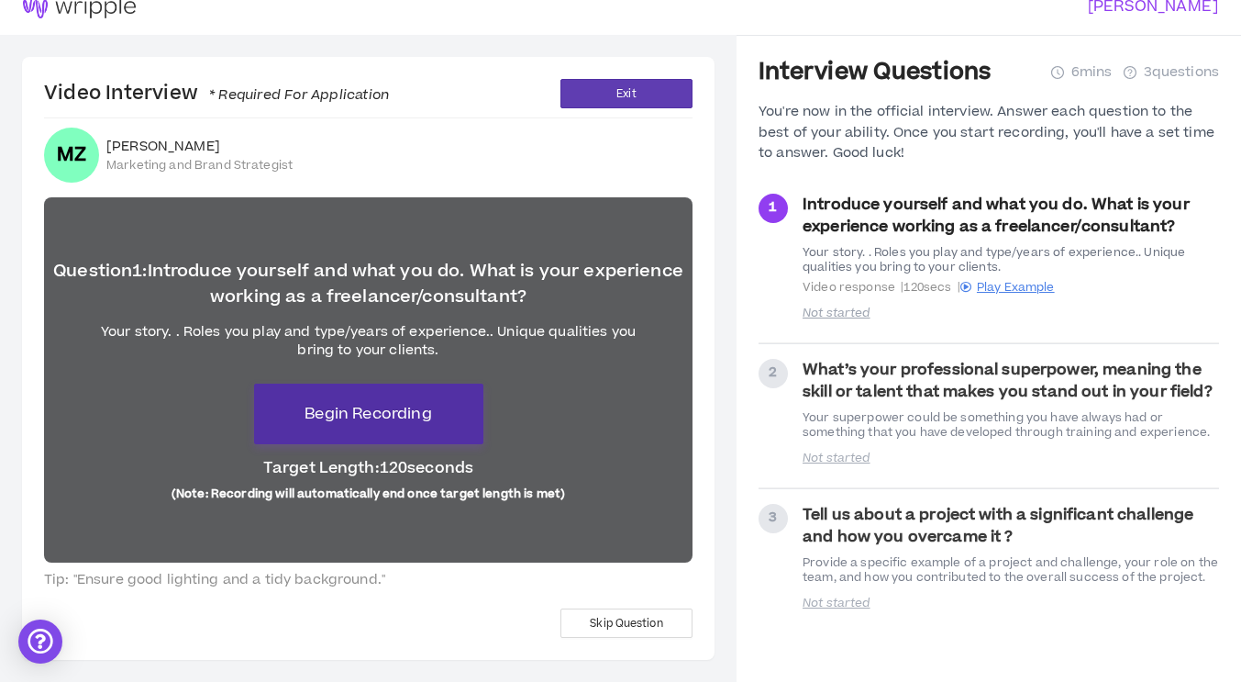
click at [422, 418] on span "Begin Recording" at bounding box center [368, 414] width 127 height 22
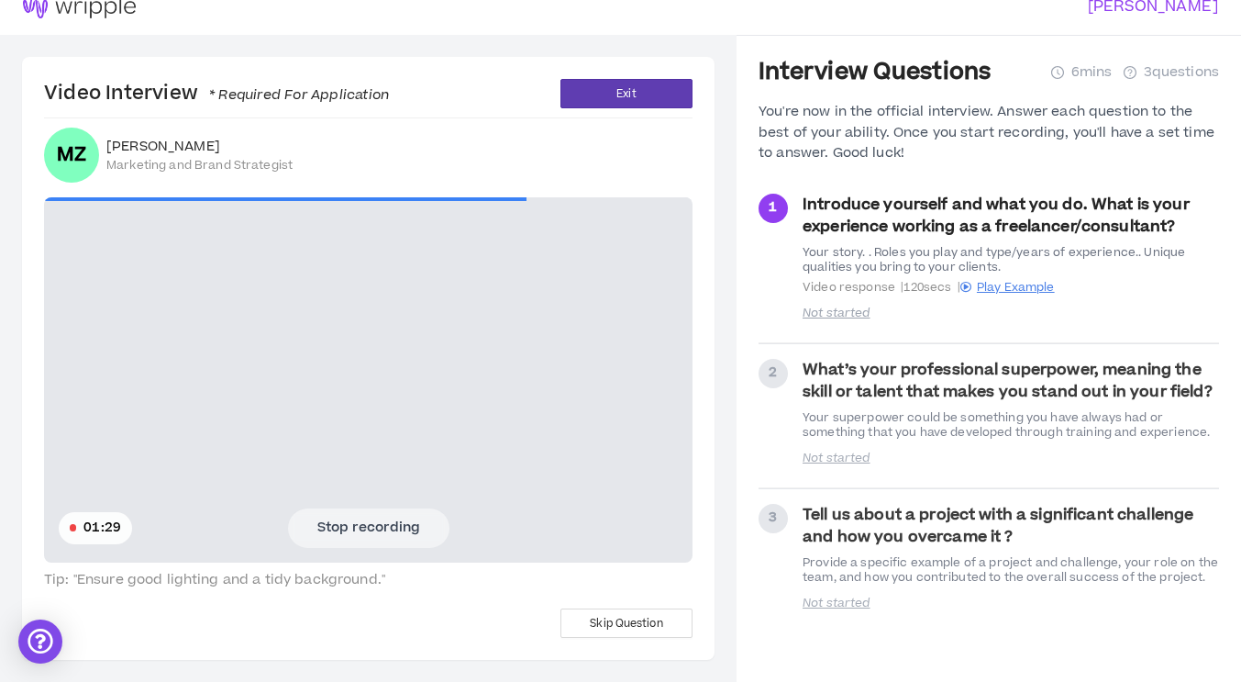
click at [413, 526] on button "Stop recording" at bounding box center [368, 527] width 161 height 39
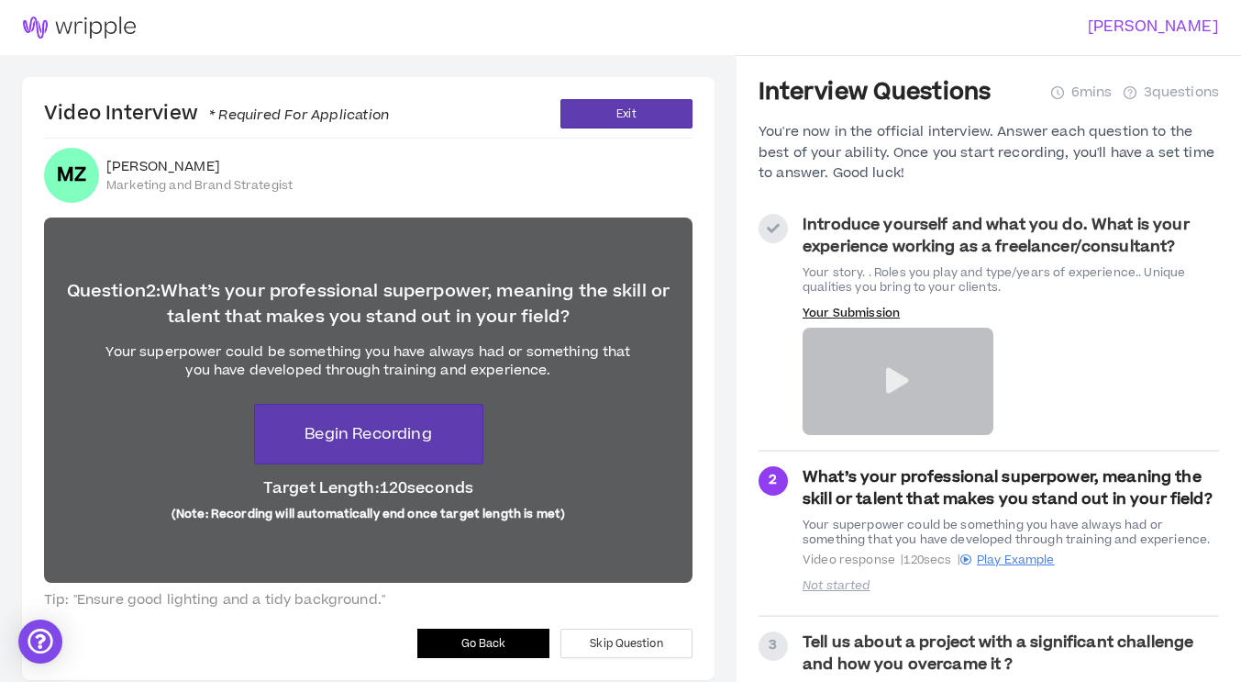
click at [897, 377] on icon at bounding box center [897, 381] width 23 height 26
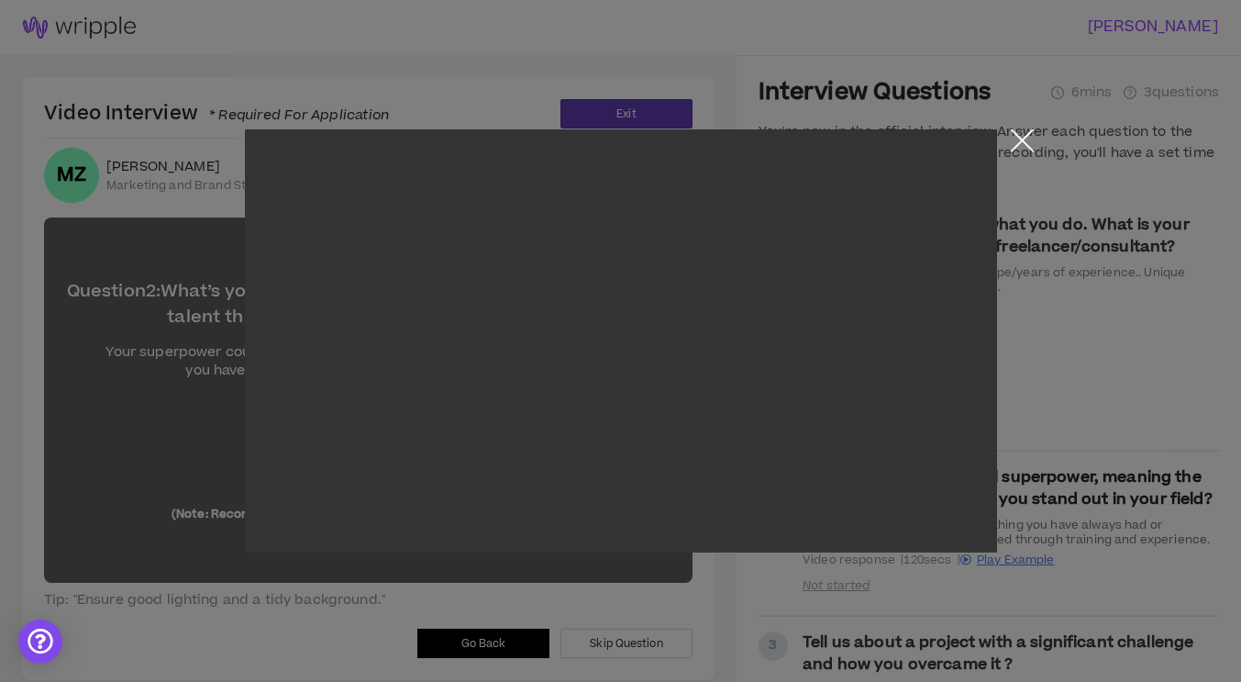
click at [1028, 141] on button "Close the modal by clicking here" at bounding box center [1023, 145] width 32 height 32
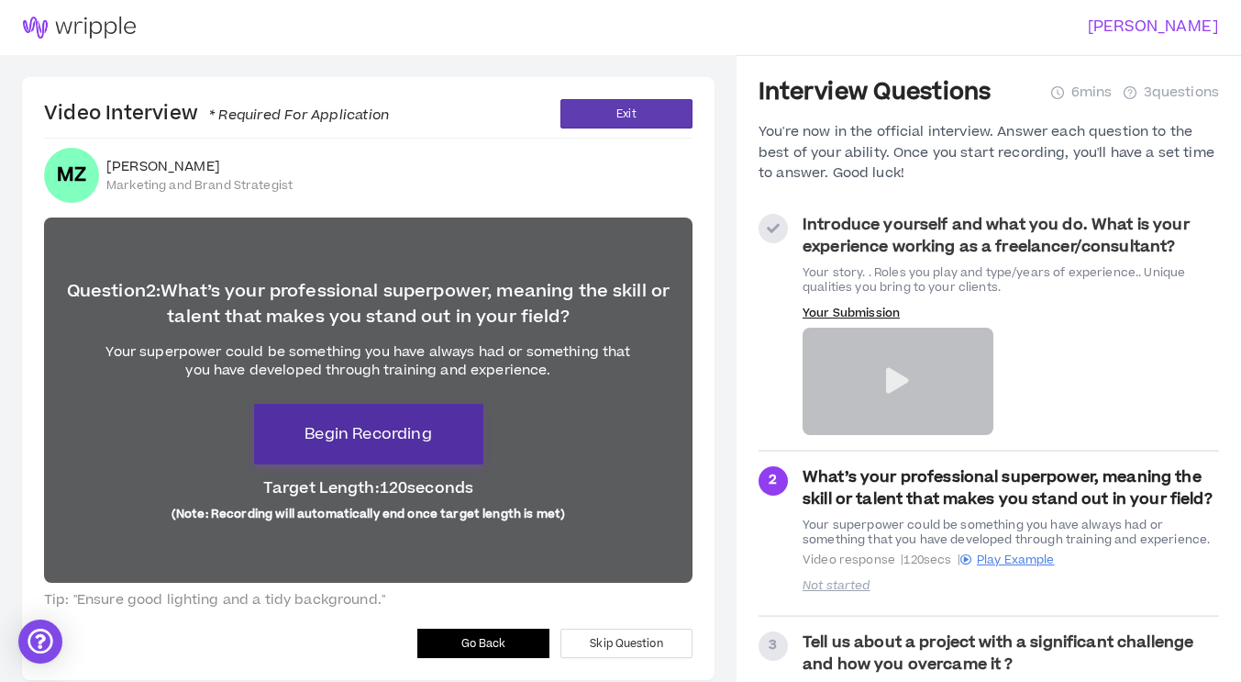
click at [362, 438] on span "Begin Recording" at bounding box center [368, 434] width 127 height 22
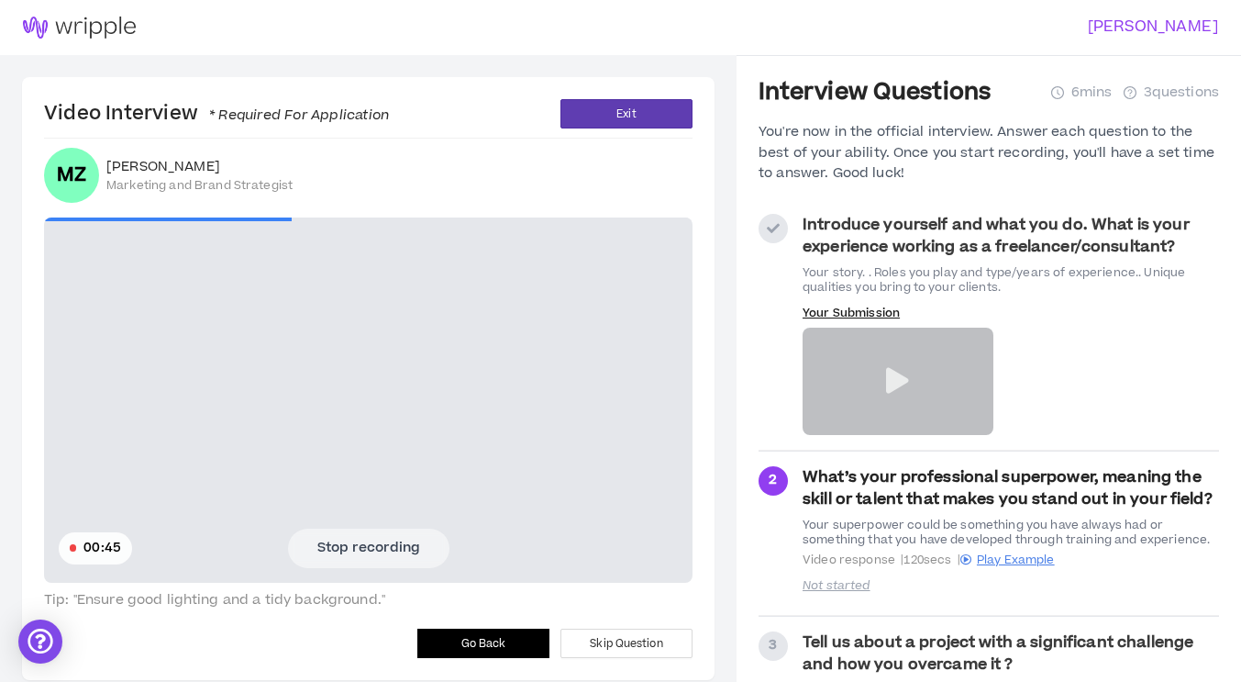
click at [412, 557] on button "Stop recording" at bounding box center [368, 547] width 161 height 39
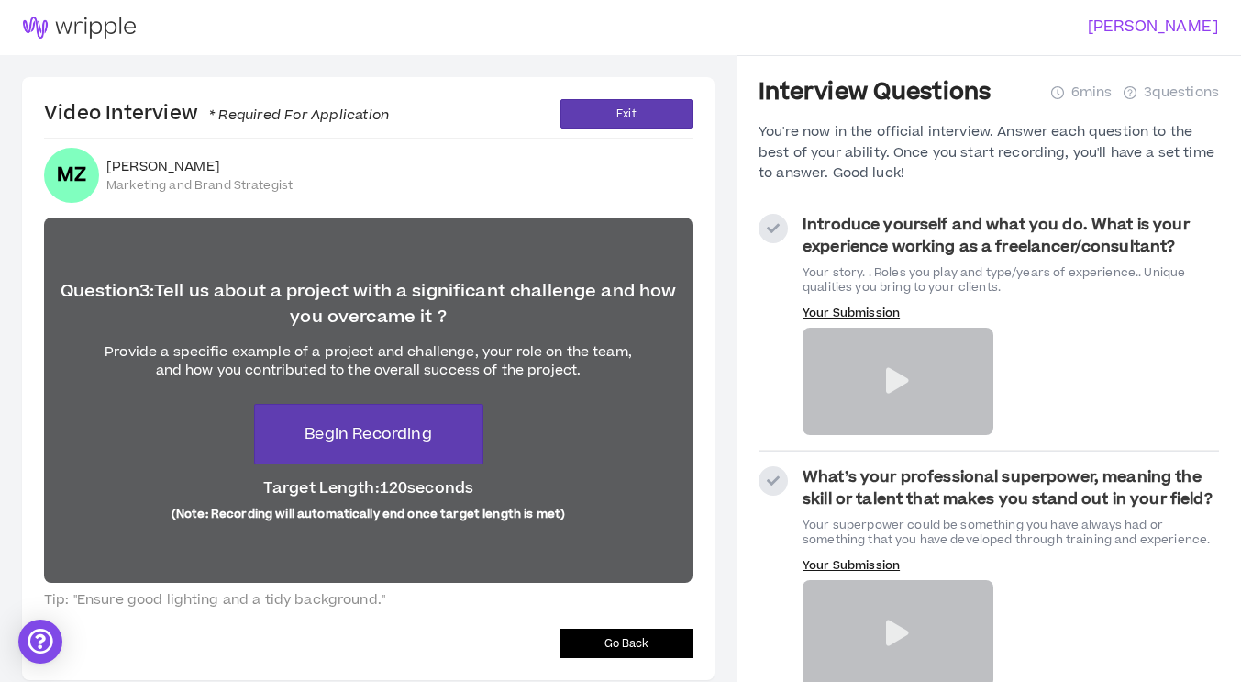
scroll to position [206, 0]
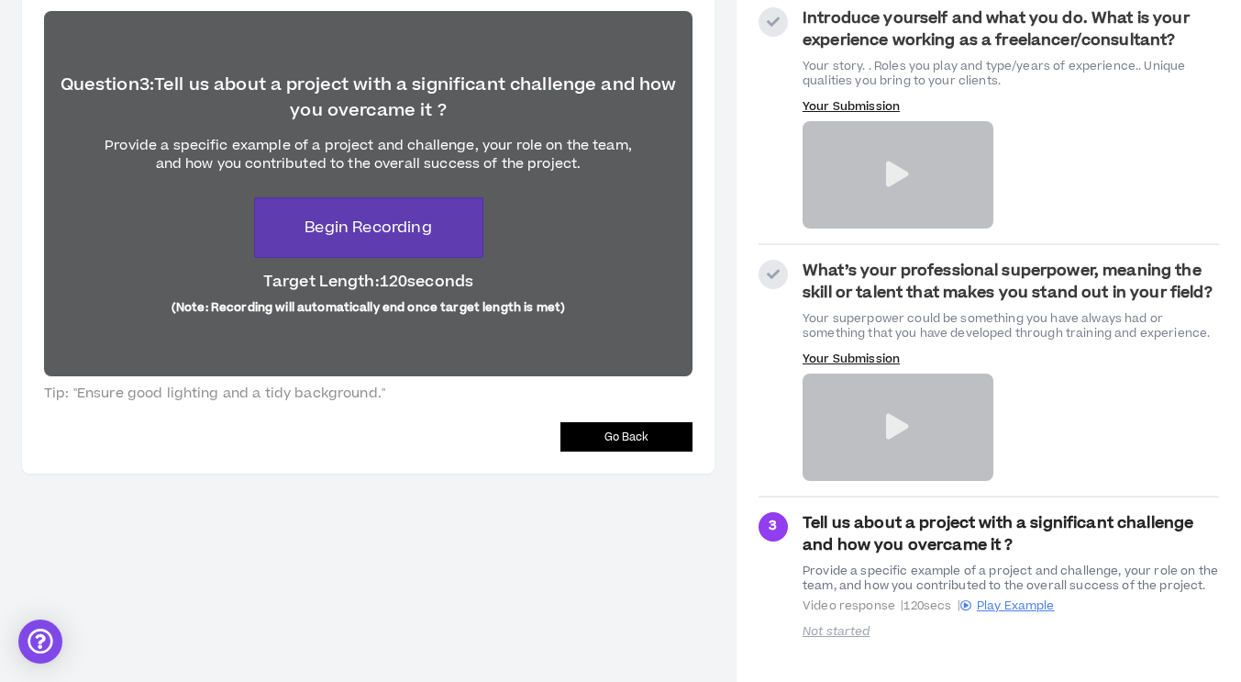
click at [896, 425] on icon at bounding box center [897, 427] width 23 height 26
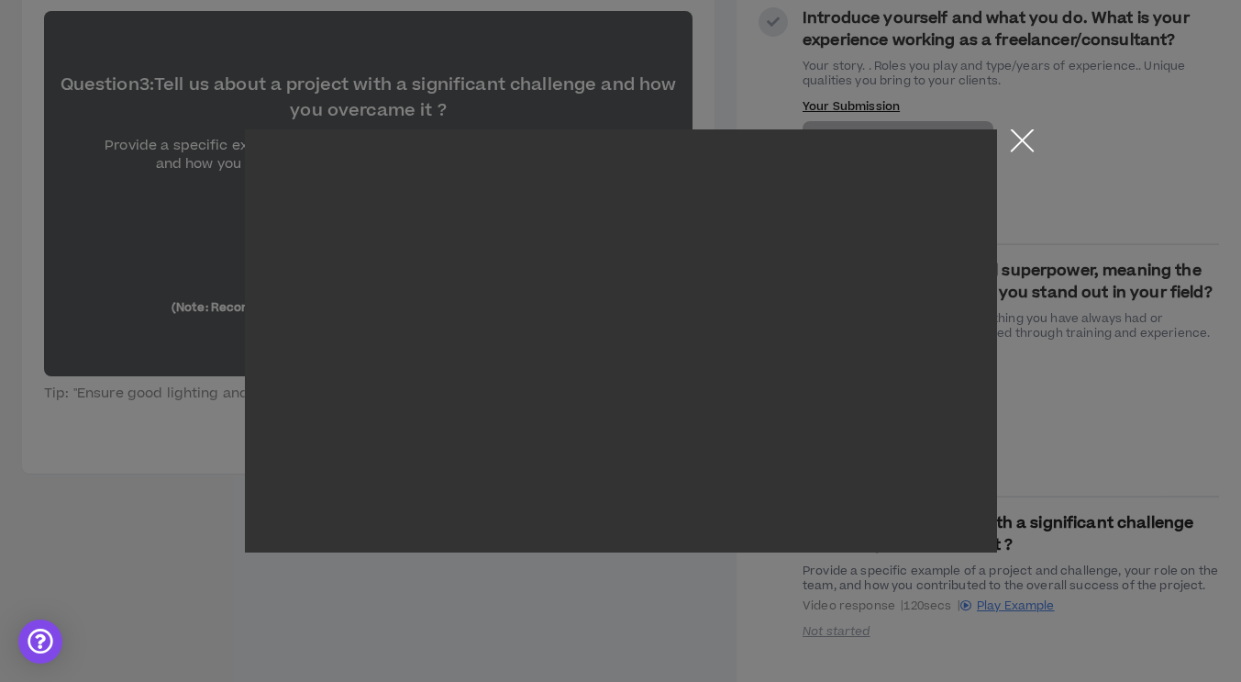
click at [1018, 135] on button "Close the modal by clicking here" at bounding box center [1023, 145] width 32 height 32
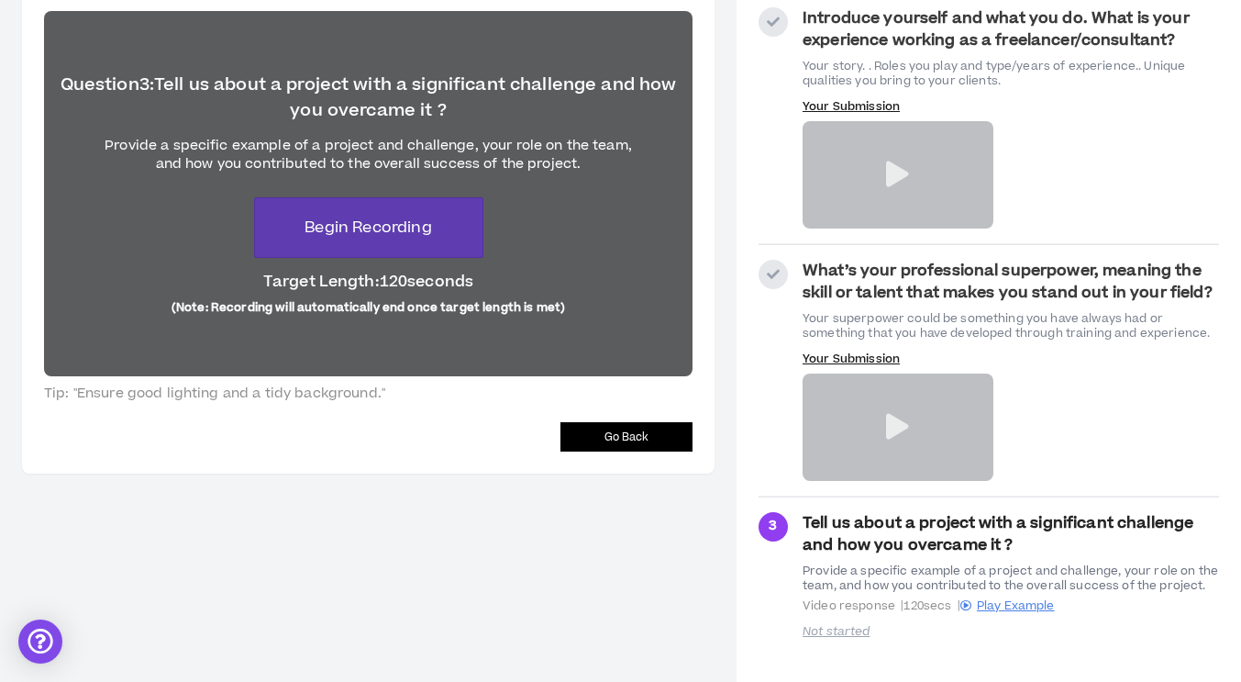
click at [414, 432] on div "Go Back" at bounding box center [368, 436] width 649 height 29
click at [381, 458] on div "Video Interview * Required For Application Exit MZ [PERSON_NAME] Marketing and …" at bounding box center [368, 172] width 693 height 603
click at [406, 221] on span "Begin Recording" at bounding box center [368, 228] width 127 height 22
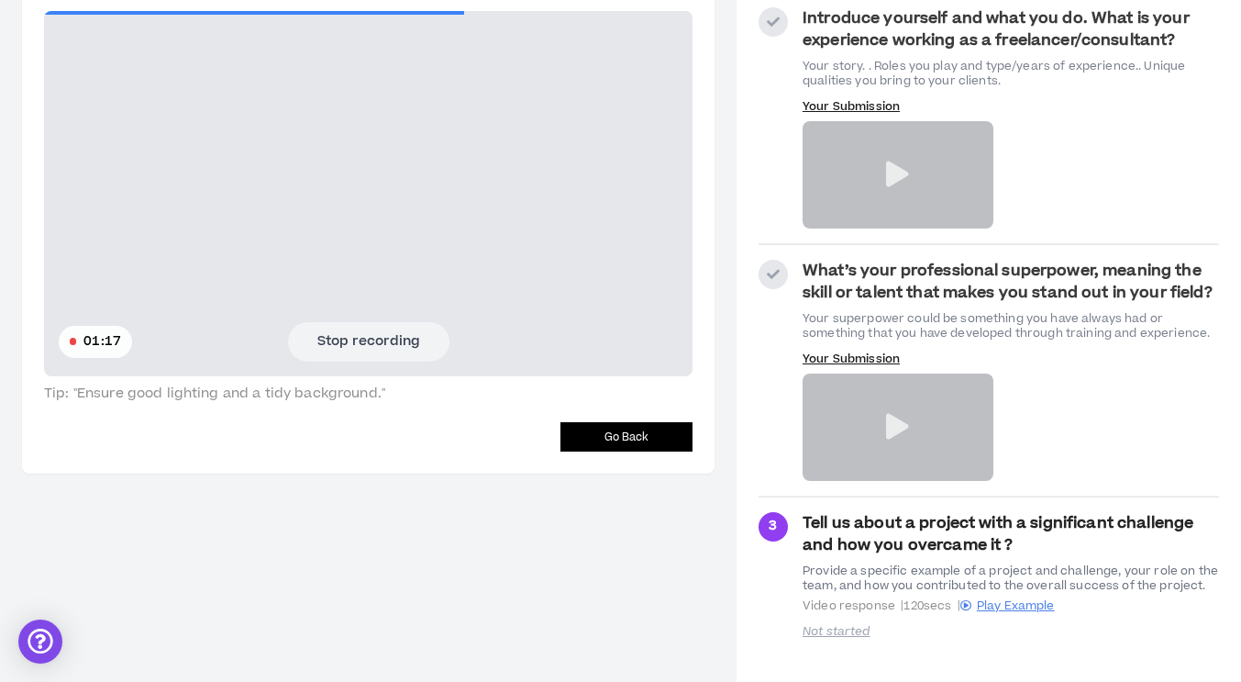
click at [369, 348] on button "Stop recording" at bounding box center [368, 341] width 161 height 39
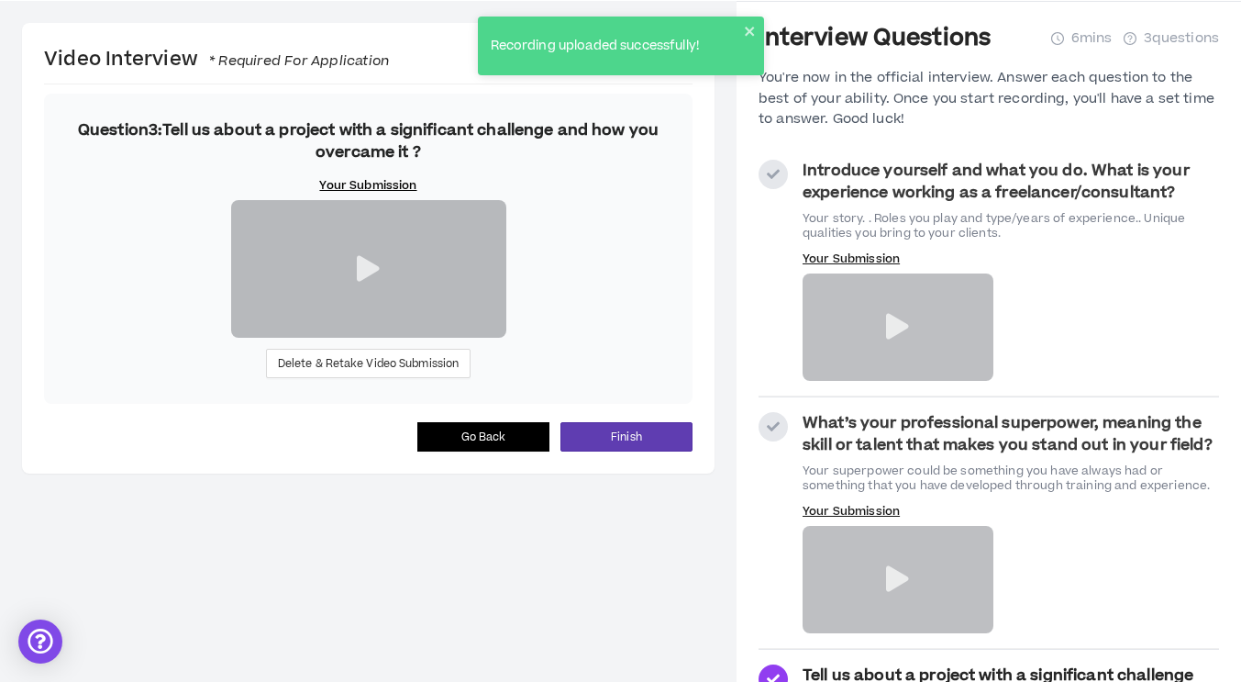
scroll to position [184, 0]
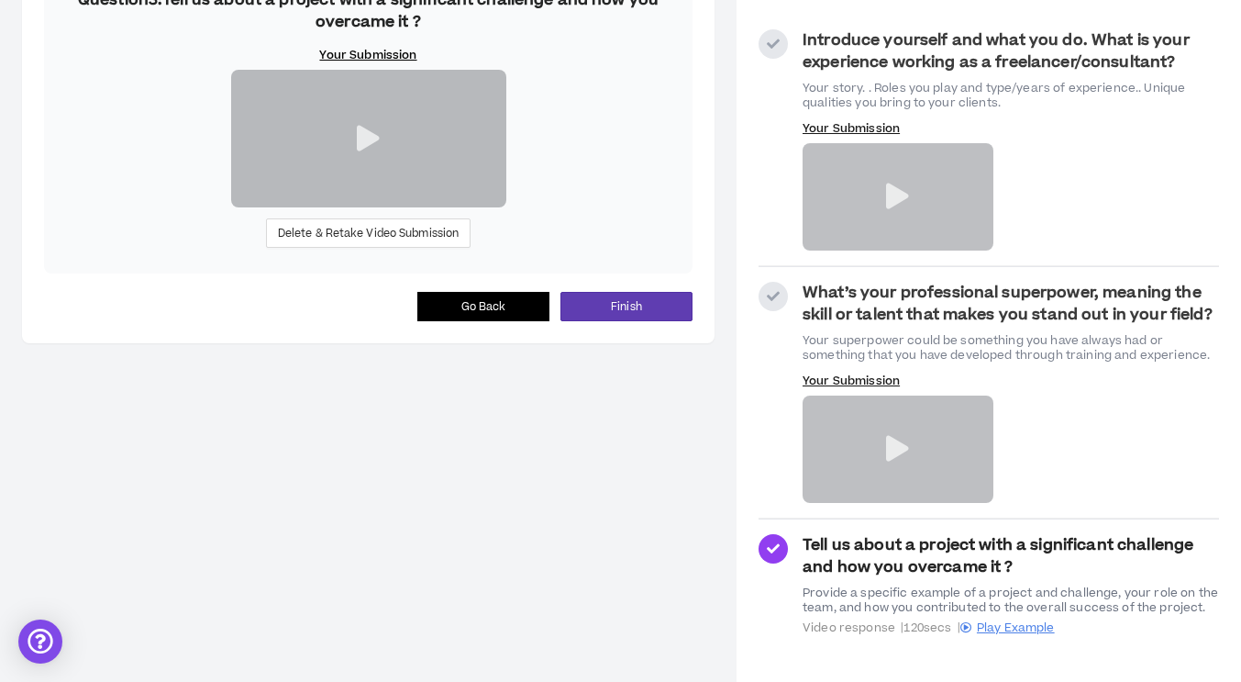
click at [374, 151] on icon at bounding box center [368, 139] width 23 height 26
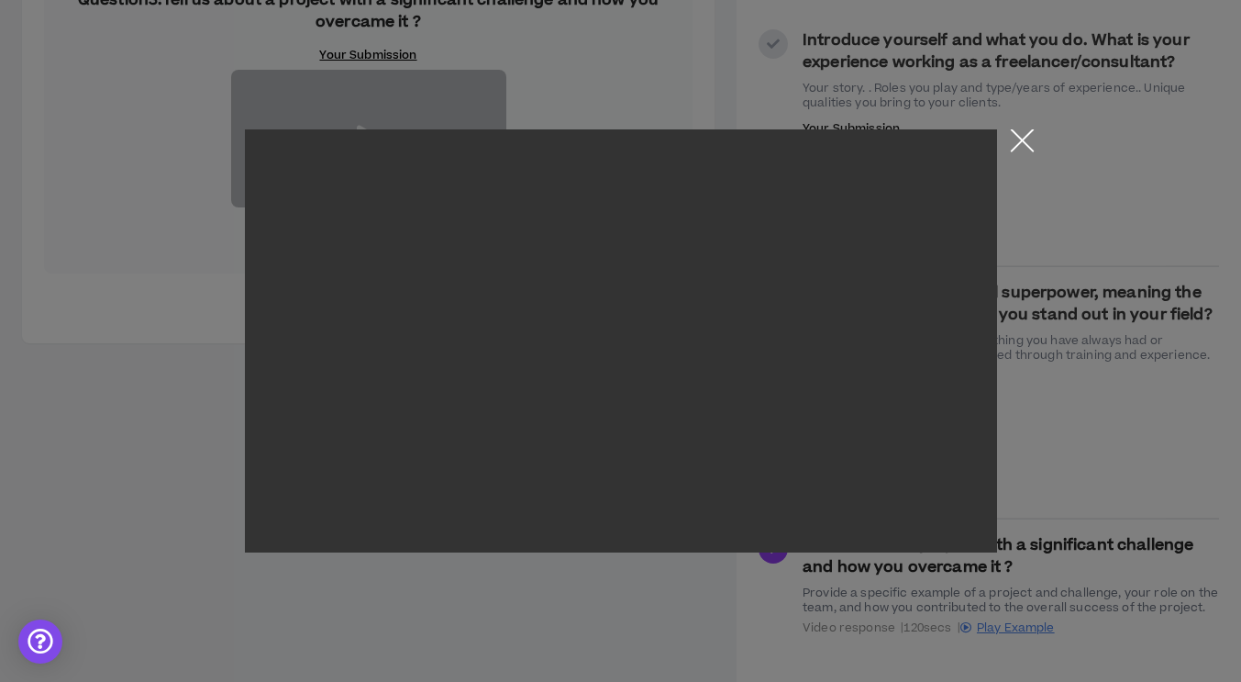
click at [1026, 135] on button "Close the modal by clicking here" at bounding box center [1023, 145] width 32 height 32
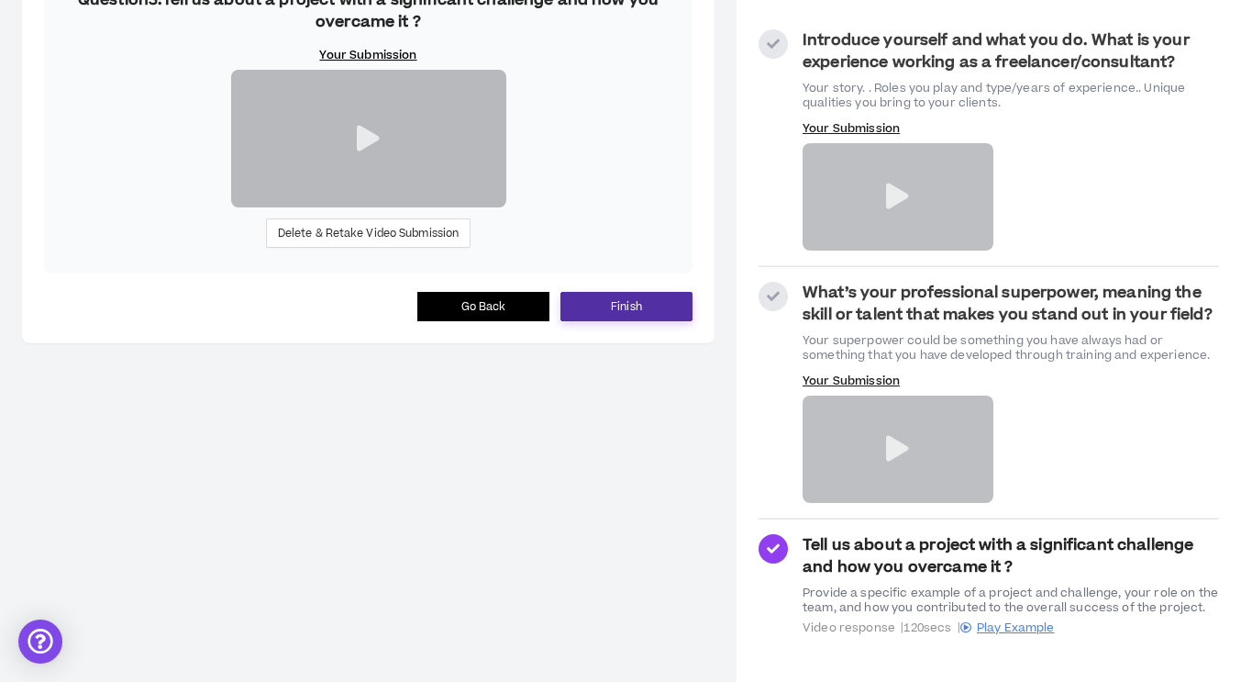
click at [648, 321] on button "Finish" at bounding box center [627, 306] width 132 height 29
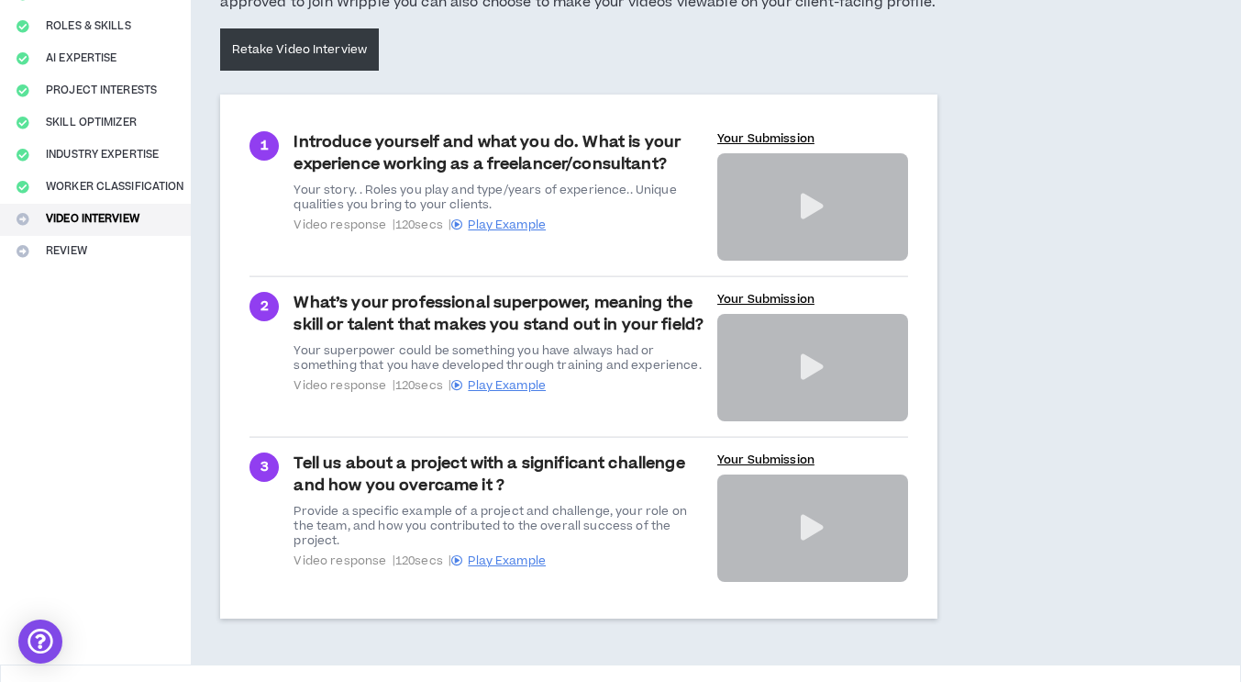
scroll to position [299, 0]
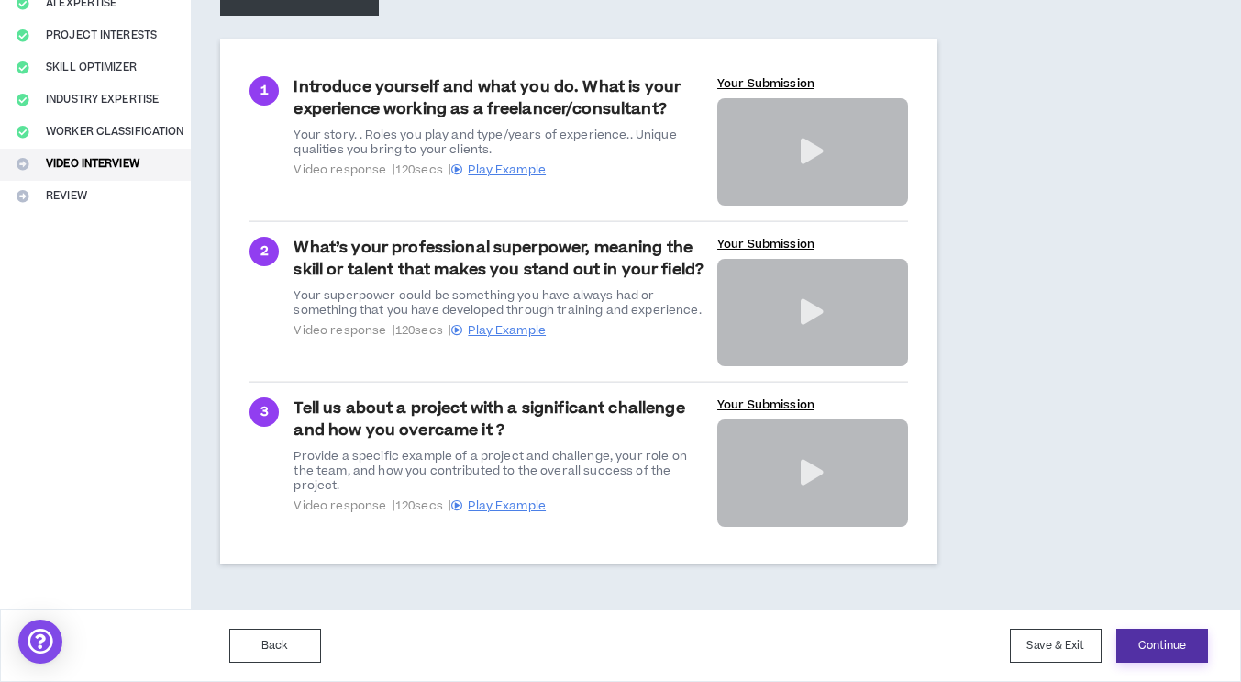
click at [1169, 651] on button "Continue" at bounding box center [1163, 646] width 92 height 34
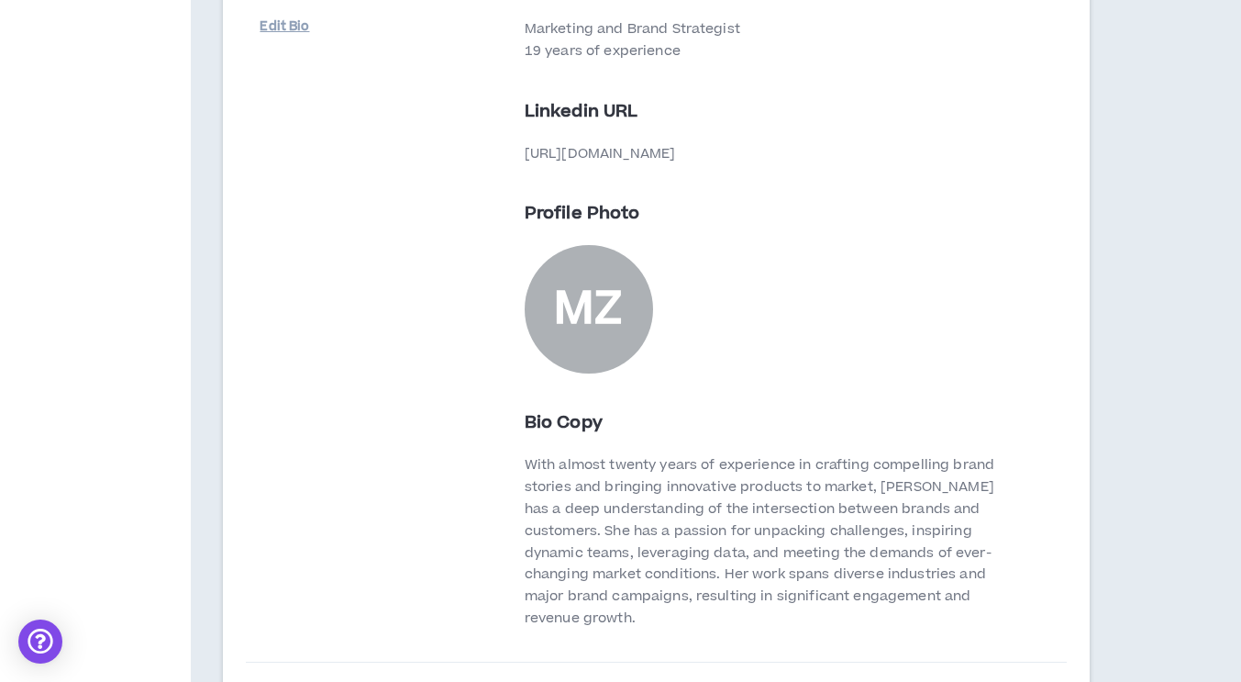
scroll to position [1041, 0]
click at [595, 311] on div "MZ" at bounding box center [588, 310] width 69 height 43
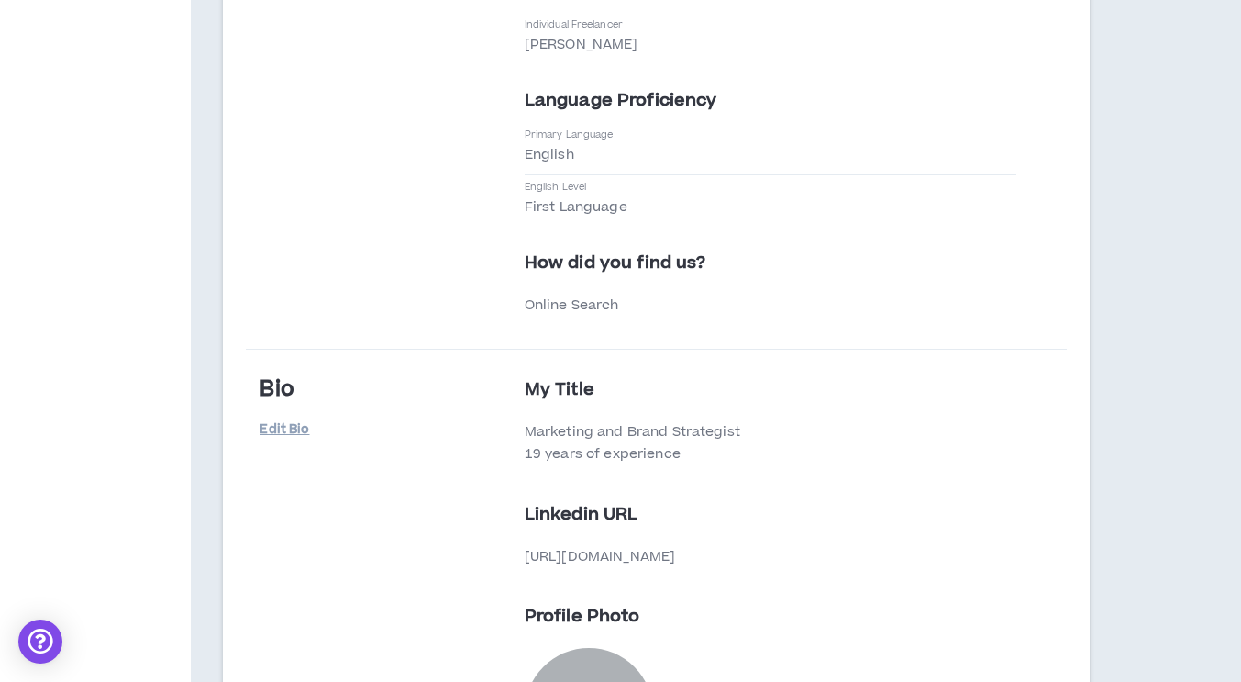
scroll to position [639, 0]
click at [277, 429] on link "Edit Bio" at bounding box center [306, 431] width 92 height 32
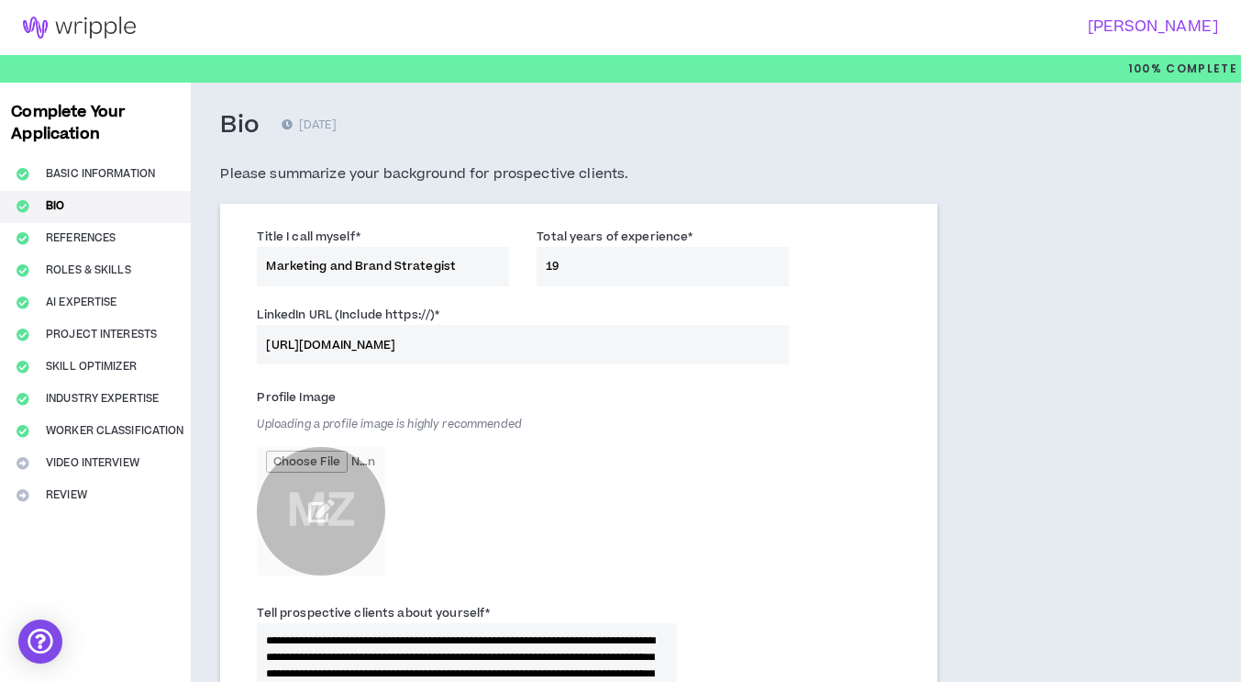
click at [328, 512] on input "file" at bounding box center [321, 511] width 128 height 128
